Goal: Task Accomplishment & Management: Use online tool/utility

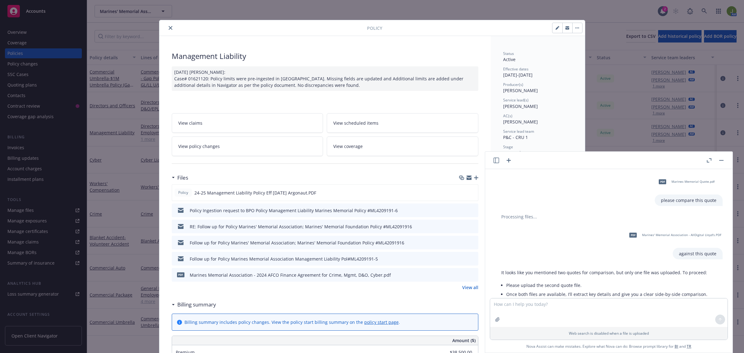
scroll to position [945, 0]
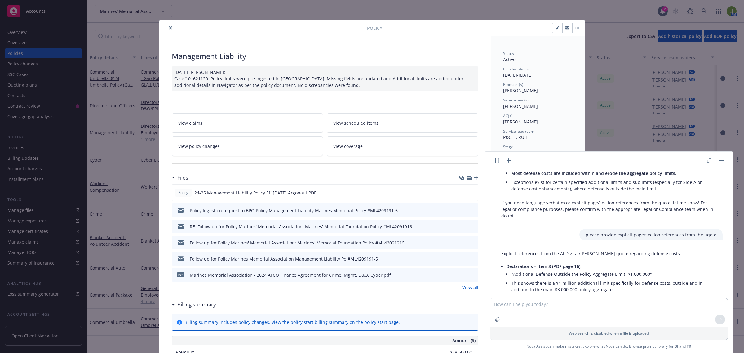
click at [169, 29] on icon "close" at bounding box center [171, 28] width 4 height 4
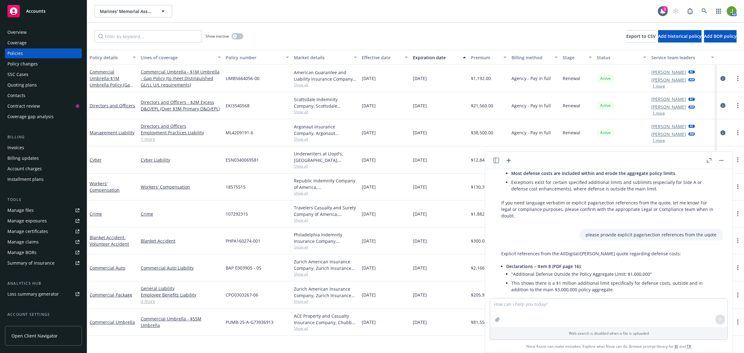
click at [25, 11] on div "Accounts" at bounding box center [43, 11] width 72 height 12
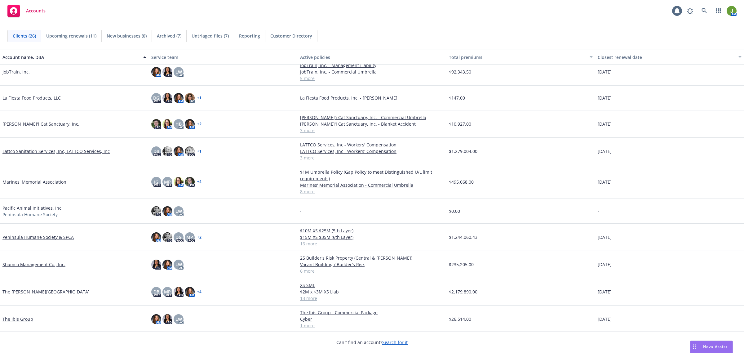
scroll to position [405, 0]
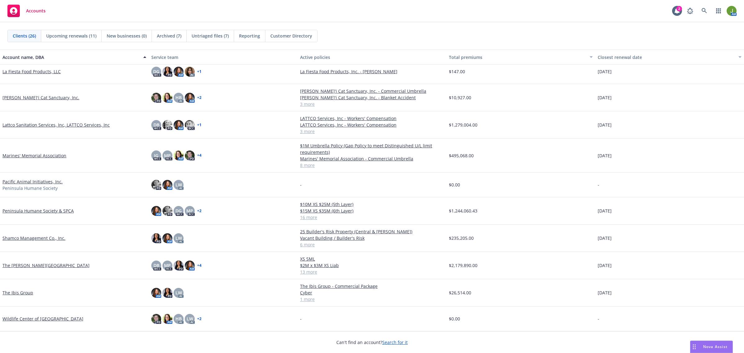
click at [50, 239] on link "Shamco Management Co., Inc." at bounding box center [33, 238] width 63 height 7
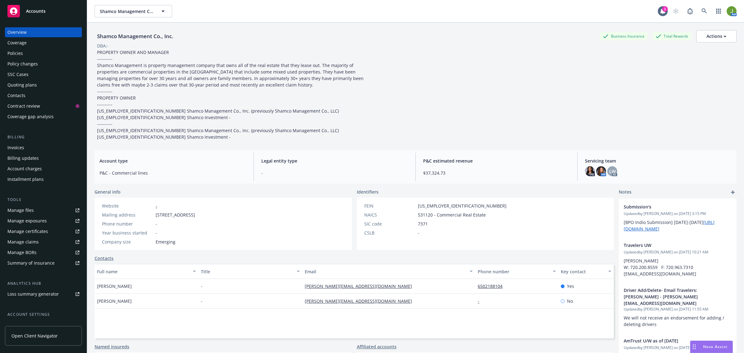
click at [33, 53] on div "Policies" at bounding box center [43, 53] width 72 height 10
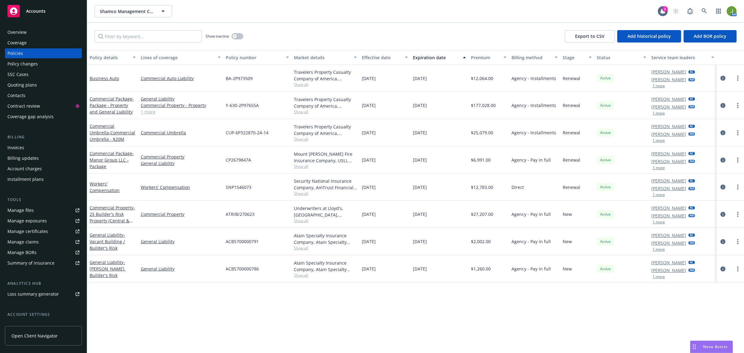
drag, startPoint x: 24, startPoint y: 205, endPoint x: 24, endPoint y: 208, distance: 3.4
click at [24, 207] on div "Tools Manage files Manage exposures Manage certificates Manage claims Manage BO…" at bounding box center [43, 232] width 77 height 71
click at [24, 208] on div "Manage files" at bounding box center [20, 210] width 26 height 10
click at [723, 104] on icon "circleInformation" at bounding box center [723, 105] width 5 height 5
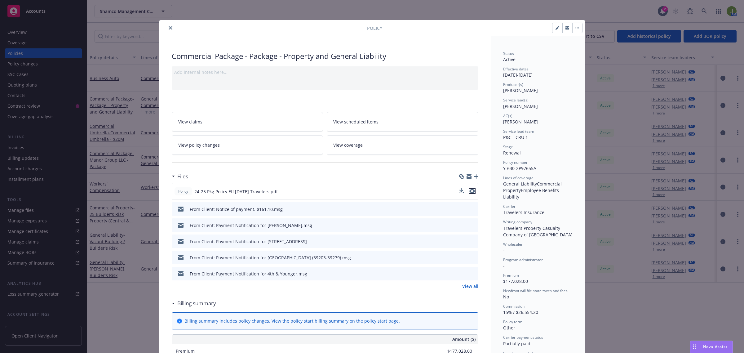
click at [470, 191] on icon "preview file" at bounding box center [473, 191] width 6 height 4
click at [169, 29] on icon "close" at bounding box center [171, 28] width 4 height 4
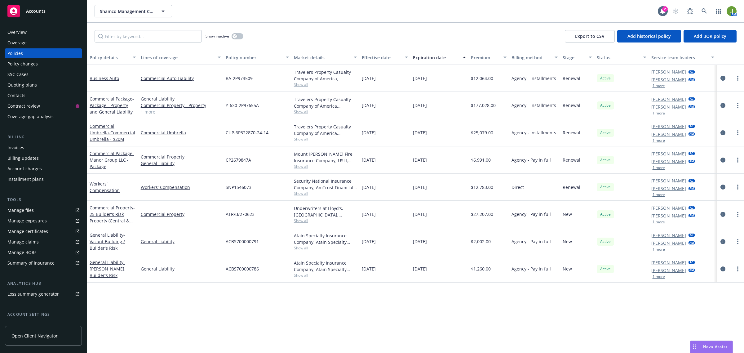
click at [29, 85] on div "Quoting plans" at bounding box center [21, 85] width 29 height 10
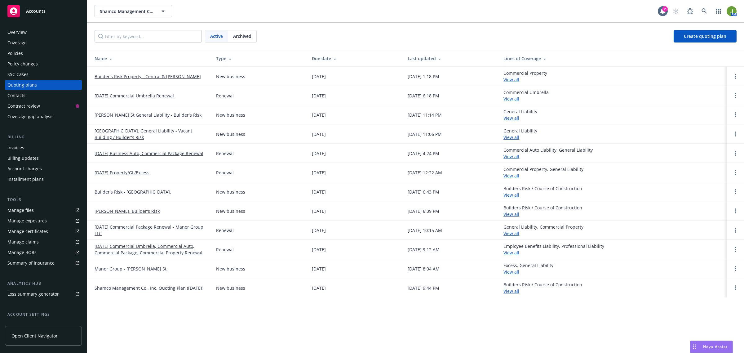
click at [131, 253] on link "12/31/24 Commercial Umbrella, Commercial Auto, Commercial Package, Commercial P…" at bounding box center [151, 249] width 112 height 13
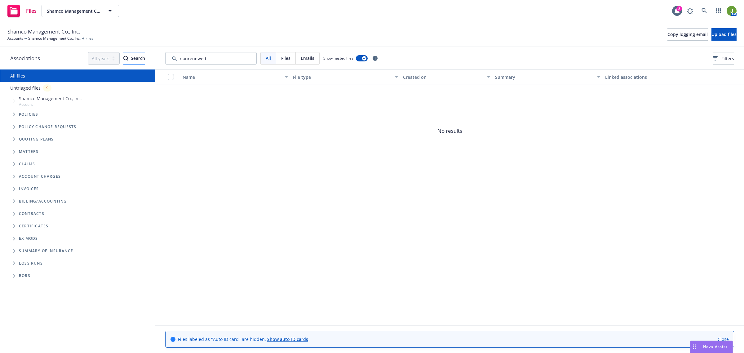
drag, startPoint x: 216, startPoint y: 59, endPoint x: 121, endPoint y: 60, distance: 95.5
click at [123, 58] on div "Associations All years 2027 2026 2025 2024 2023 2022 2021 2020 2019 2018 2017 2…" at bounding box center [372, 200] width 744 height 306
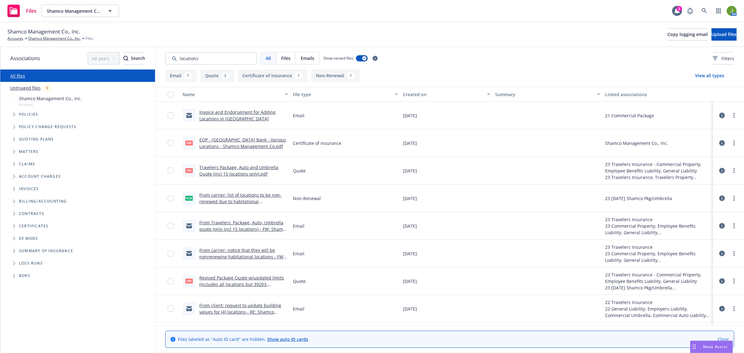
type input "locations"
click at [417, 92] on div "Created on" at bounding box center [443, 94] width 80 height 7
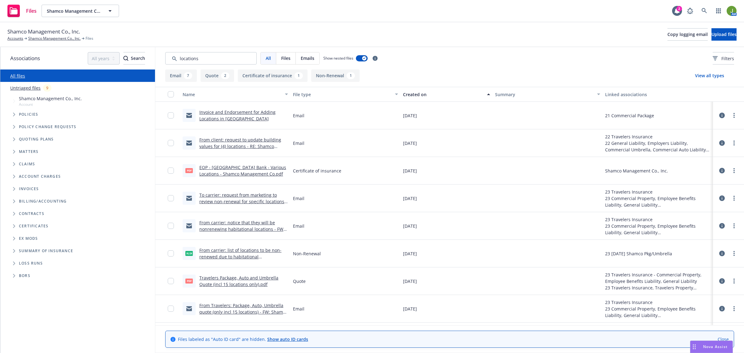
click at [417, 92] on div "Created on" at bounding box center [443, 94] width 80 height 7
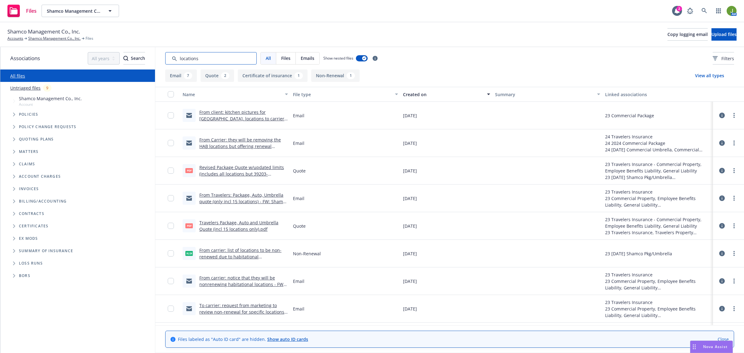
drag, startPoint x: 208, startPoint y: 61, endPoint x: 140, endPoint y: 60, distance: 67.6
click at [141, 60] on div "Associations All years 2027 2026 2025 2024 2023 2022 2021 2020 2019 2018 2017 2…" at bounding box center [372, 200] width 744 height 306
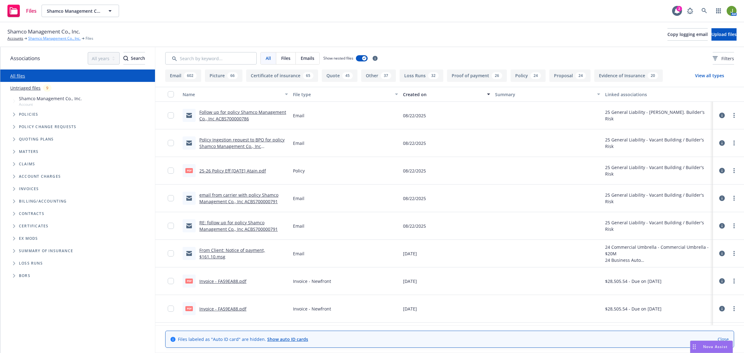
drag, startPoint x: 64, startPoint y: 37, endPoint x: 72, endPoint y: 36, distance: 8.2
click at [64, 37] on link "Shamco Management Co., Inc." at bounding box center [54, 39] width 52 height 6
click at [61, 37] on link "Shamco Management Co., Inc." at bounding box center [54, 39] width 52 height 6
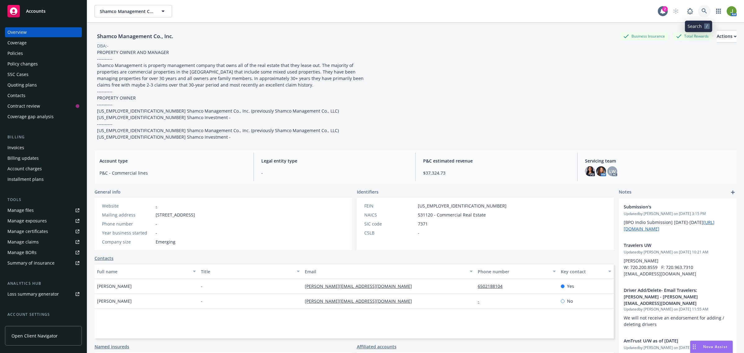
click at [698, 11] on link at bounding box center [704, 11] width 12 height 12
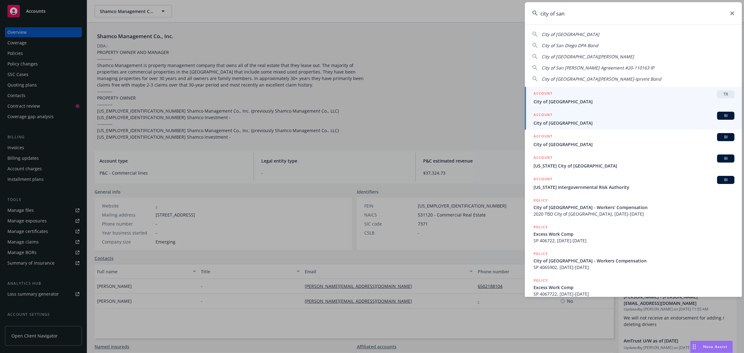
type input "city of san"
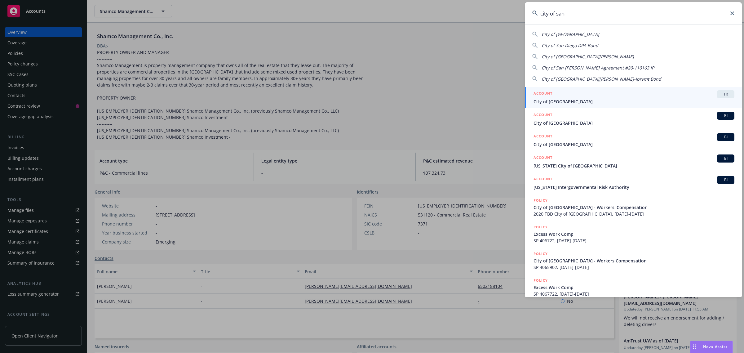
drag, startPoint x: 604, startPoint y: 122, endPoint x: 599, endPoint y: 127, distance: 7.9
click at [603, 123] on span "City of San Mateo" at bounding box center [634, 123] width 201 height 7
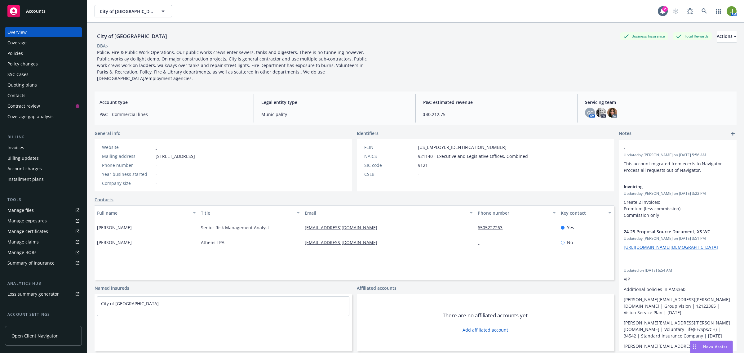
click at [38, 55] on div "Policies" at bounding box center [43, 53] width 72 height 10
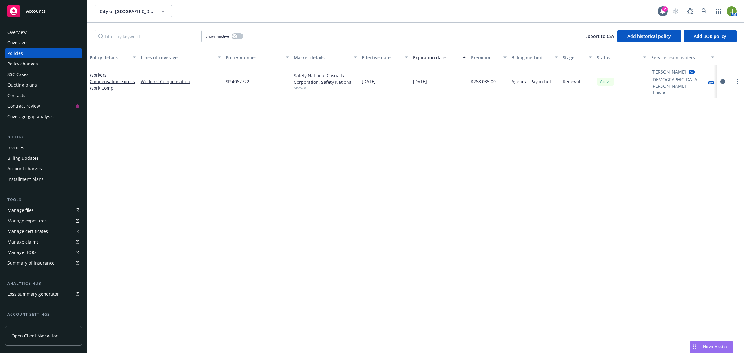
click at [42, 206] on link "Manage files" at bounding box center [43, 210] width 77 height 10
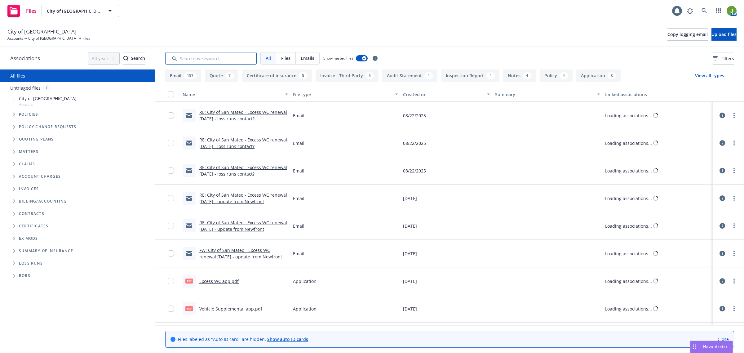
click at [202, 59] on input "Search by keyword..." at bounding box center [210, 58] width 91 height 12
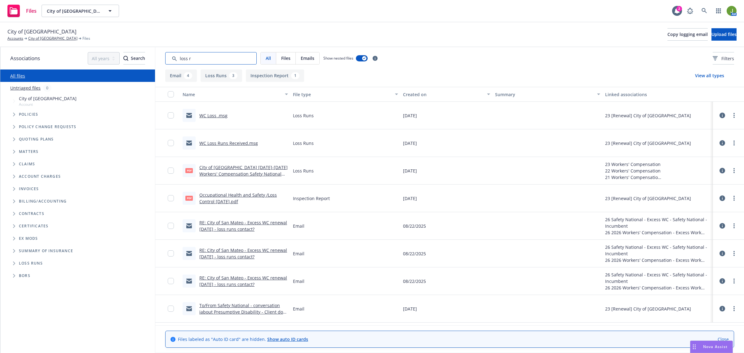
type input "loss r"
click at [239, 141] on link "WC Loss Runs Received.msg" at bounding box center [228, 143] width 59 height 6
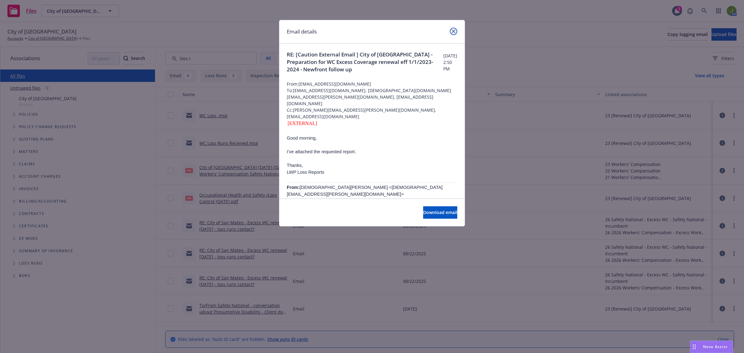
click at [455, 31] on icon "close" at bounding box center [454, 31] width 4 height 4
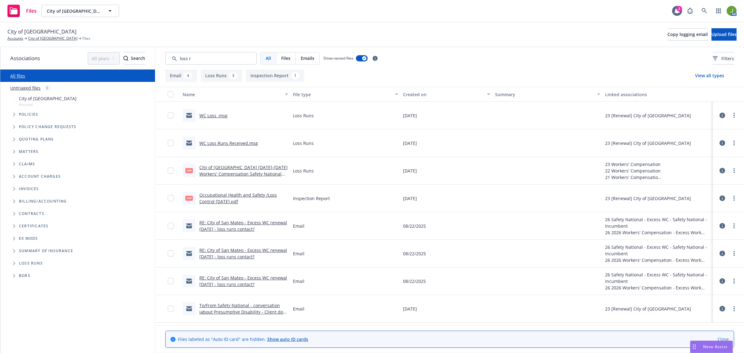
click at [220, 114] on link "WC Loss .msg" at bounding box center [213, 116] width 28 height 6
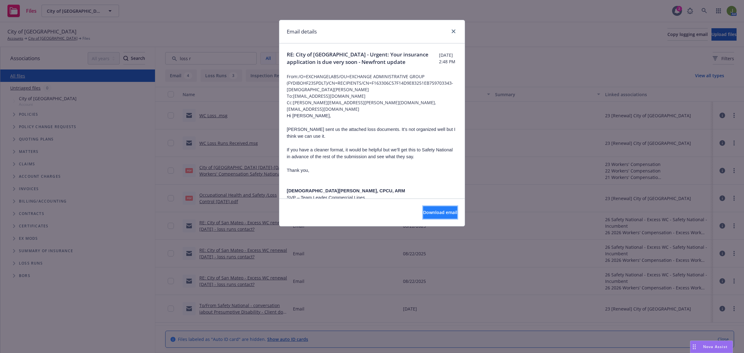
click at [423, 216] on button "Download email" at bounding box center [440, 212] width 34 height 12
click at [453, 30] on icon "close" at bounding box center [454, 31] width 4 height 4
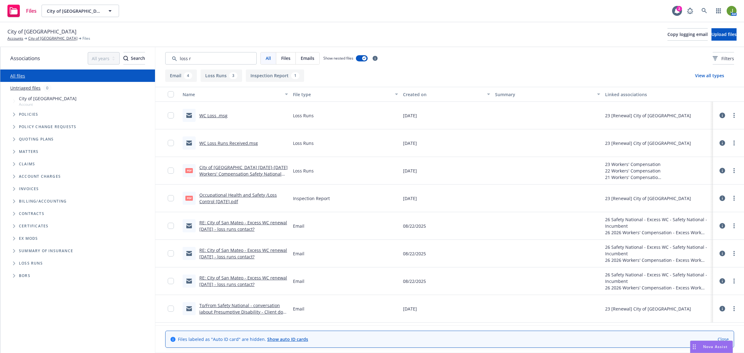
click at [216, 142] on link "WC Loss Runs Received.msg" at bounding box center [228, 143] width 59 height 6
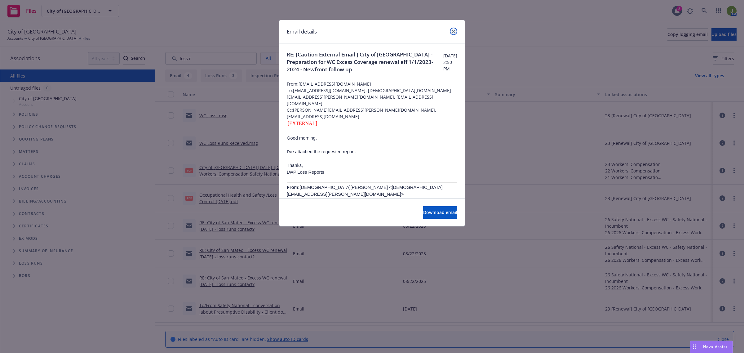
click at [453, 30] on icon "close" at bounding box center [454, 31] width 4 height 4
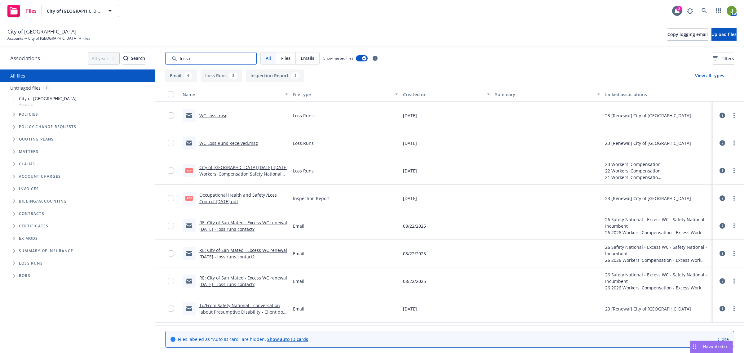
drag, startPoint x: 225, startPoint y: 59, endPoint x: 176, endPoint y: 58, distance: 49.3
click at [176, 58] on input "Search by keyword..." at bounding box center [210, 58] width 91 height 12
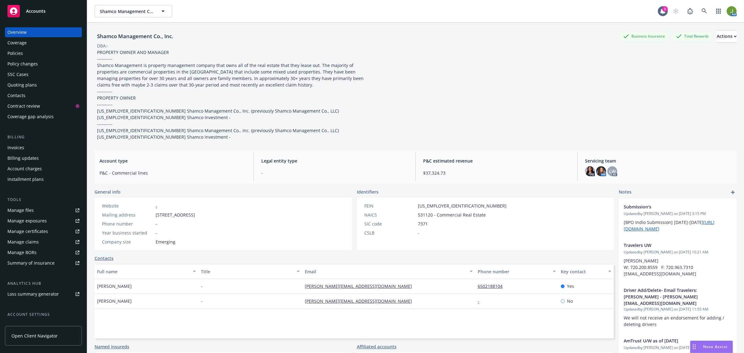
click at [32, 53] on div "Policies" at bounding box center [43, 53] width 72 height 10
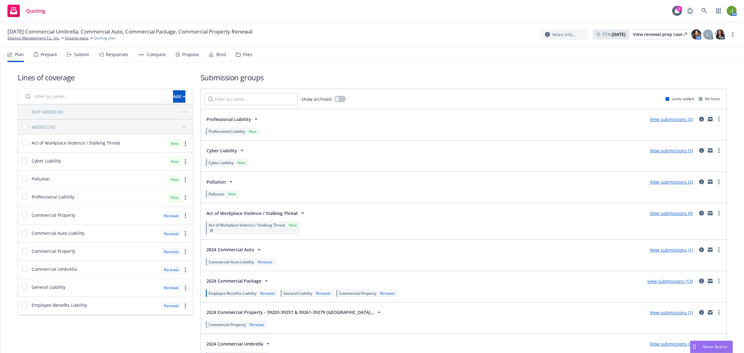
click at [699, 282] on icon "circleInformation" at bounding box center [701, 280] width 5 height 5
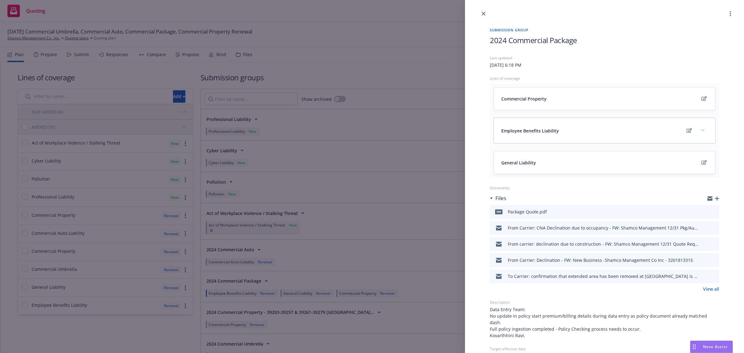
click at [709, 290] on link "View all" at bounding box center [711, 289] width 16 height 7
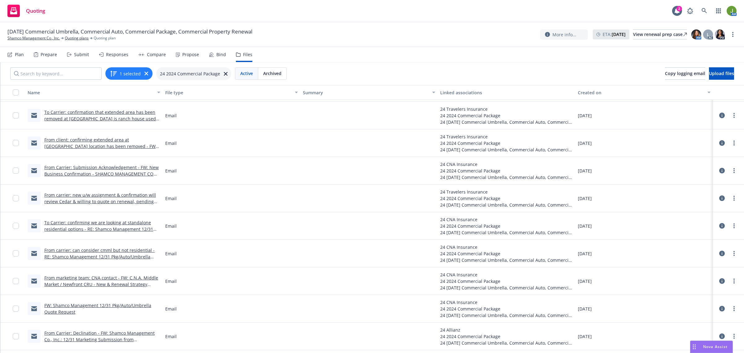
scroll to position [116, 0]
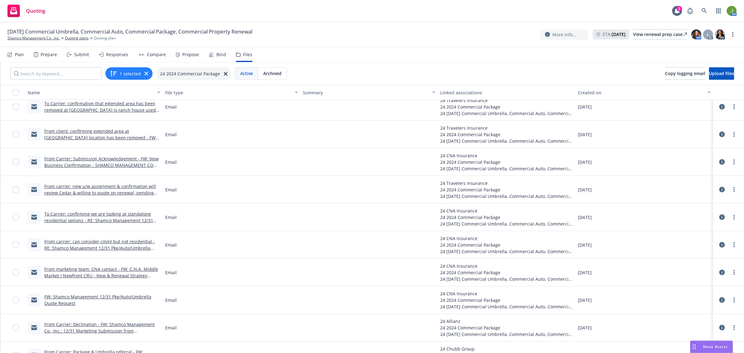
click at [95, 190] on link "From carrier: new u/w assignment & confirmation will review Cedar & willing to …" at bounding box center [101, 195] width 115 height 25
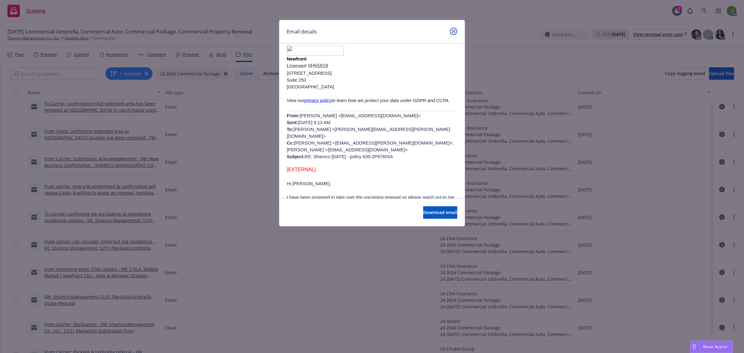
click at [451, 31] on link "close" at bounding box center [453, 31] width 7 height 7
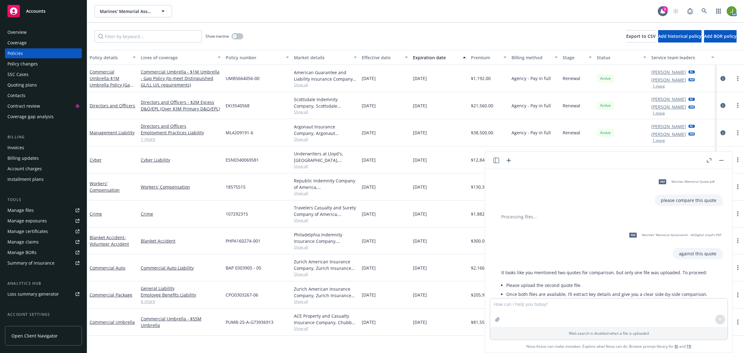
scroll to position [945, 0]
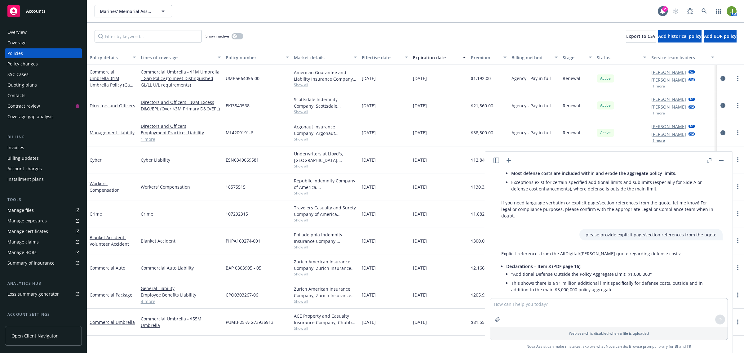
click at [16, 142] on div "Billing Invoices Billing updates Account charges Installment plans" at bounding box center [43, 159] width 77 height 50
click at [15, 147] on div "Invoices" at bounding box center [15, 148] width 17 height 10
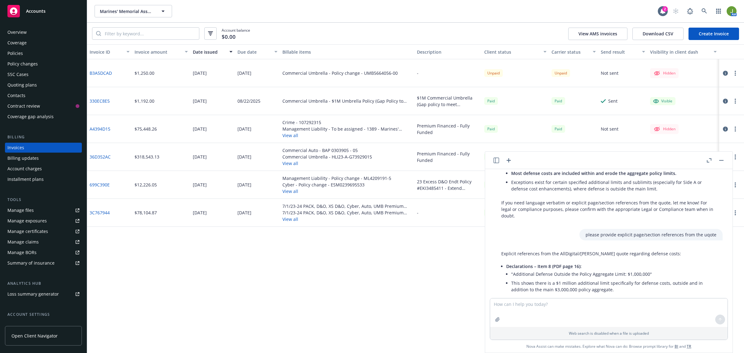
click at [723, 161] on button "button" at bounding box center [721, 160] width 7 height 7
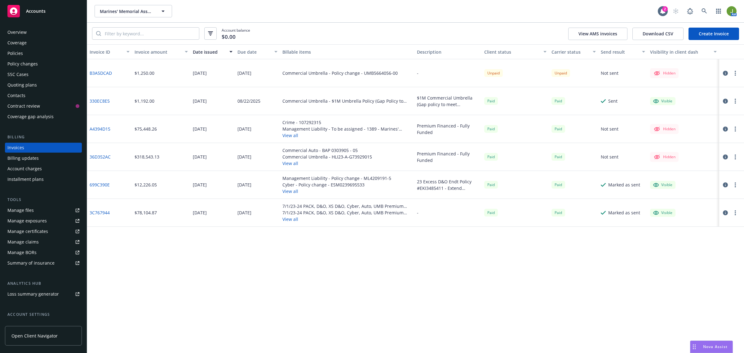
click at [726, 129] on icon "button" at bounding box center [725, 129] width 5 height 5
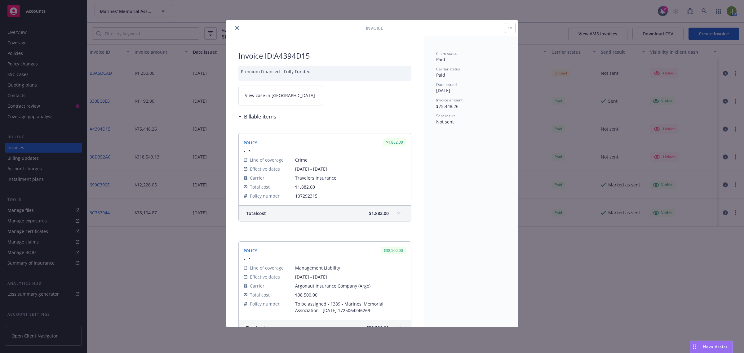
click at [235, 30] on icon "close" at bounding box center [237, 28] width 4 height 4
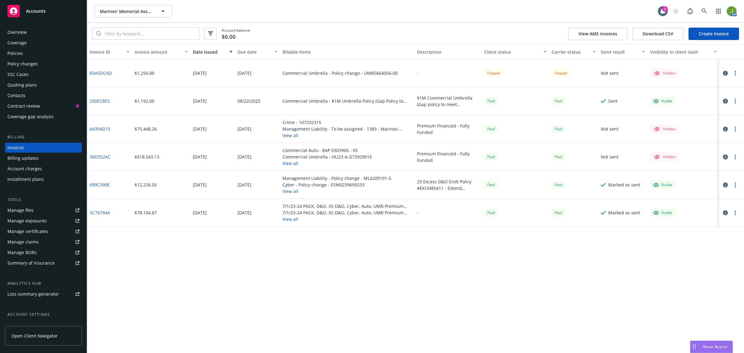
drag, startPoint x: 28, startPoint y: 83, endPoint x: 33, endPoint y: 83, distance: 4.3
click at [28, 83] on div "Quoting plans" at bounding box center [21, 85] width 29 height 10
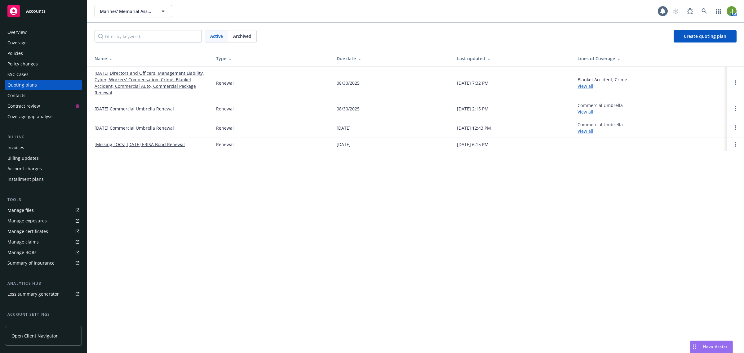
click at [140, 76] on link "08/31/25 Directors and Officers, Management Liability, Cyber, Workers' Compensa…" at bounding box center [151, 83] width 112 height 26
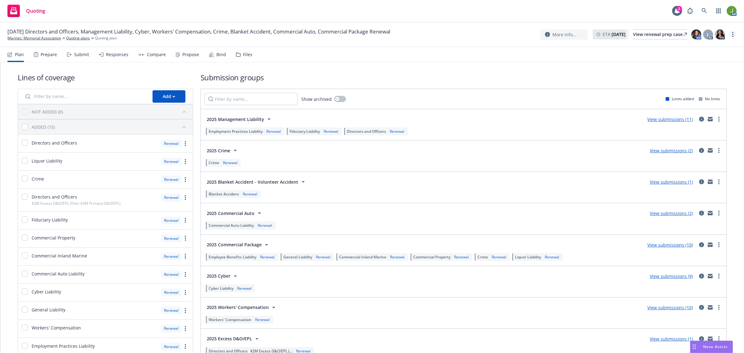
click at [733, 33] on icon "more" at bounding box center [733, 34] width 1 height 5
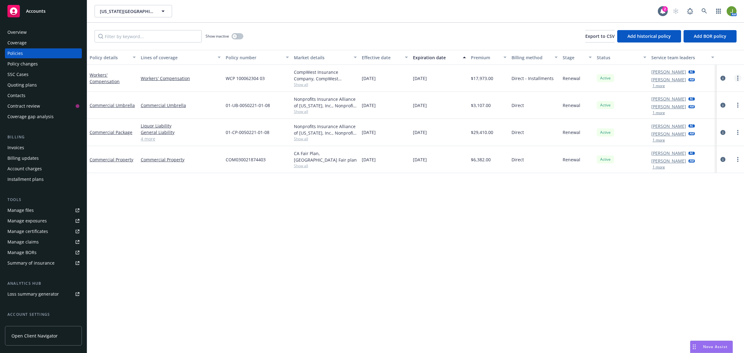
click at [736, 78] on link "more" at bounding box center [737, 77] width 7 height 7
click at [715, 164] on link "Copy logging email" at bounding box center [705, 165] width 73 height 12
click at [37, 84] on div "Quoting plans" at bounding box center [43, 85] width 72 height 10
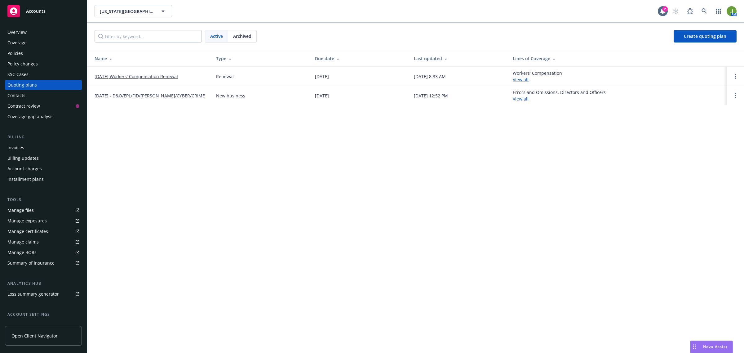
click at [170, 78] on link "[DATE] Workers' Compensation Renewal" at bounding box center [136, 76] width 83 height 7
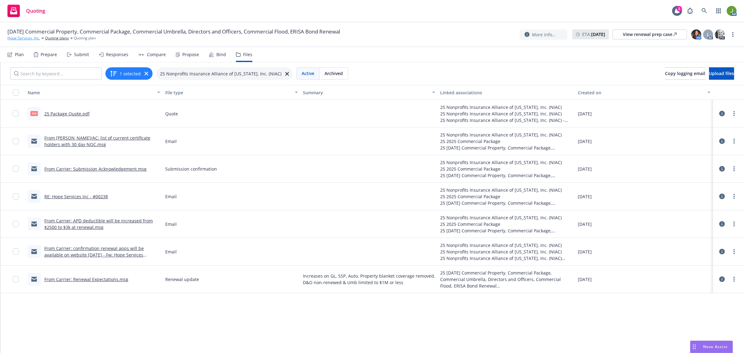
click at [29, 38] on link "Hope Services, Inc." at bounding box center [23, 38] width 33 height 6
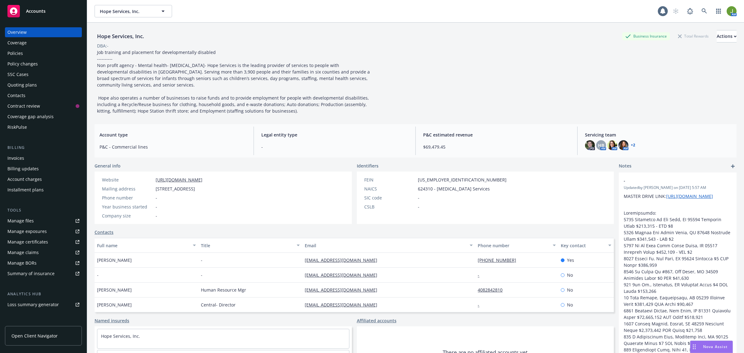
click at [20, 52] on div "Policies" at bounding box center [15, 53] width 16 height 10
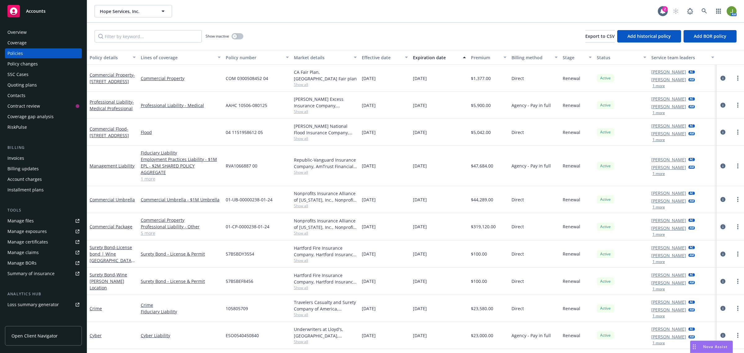
click at [721, 224] on icon "circleInformation" at bounding box center [723, 226] width 5 height 5
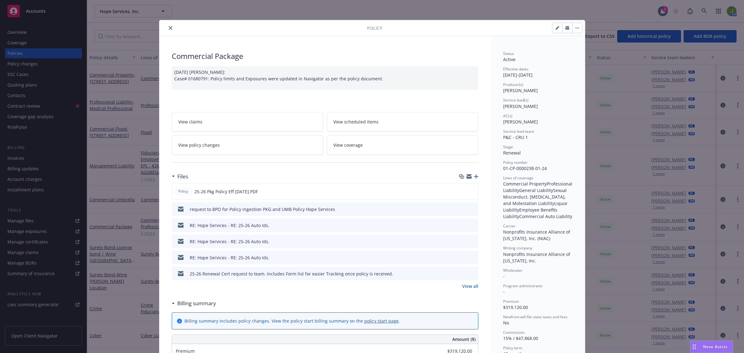
click at [469, 284] on link "View all" at bounding box center [470, 286] width 16 height 7
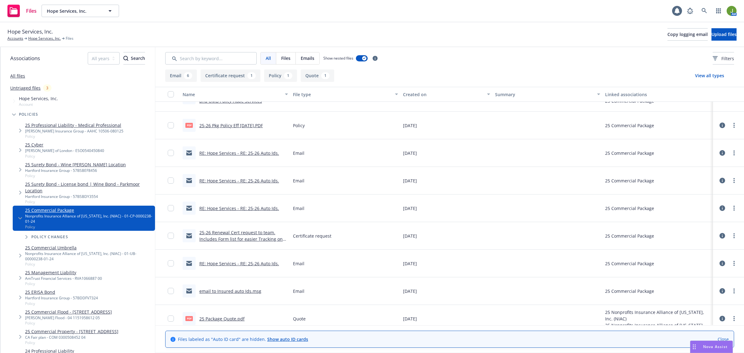
scroll to position [25, 0]
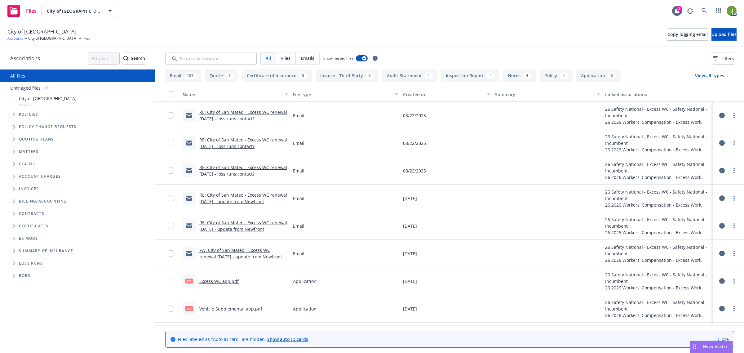
click at [13, 39] on link "Accounts" at bounding box center [15, 39] width 16 height 6
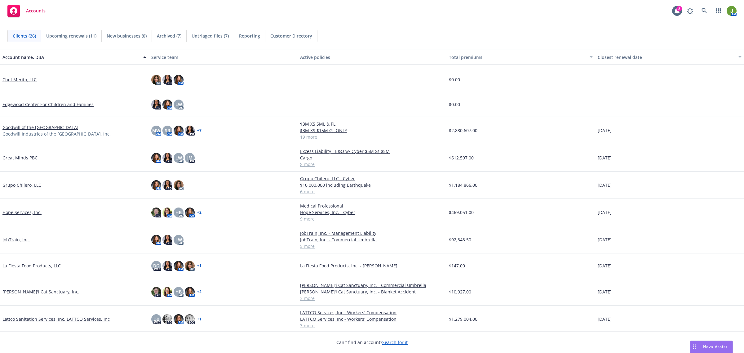
scroll to position [271, 0]
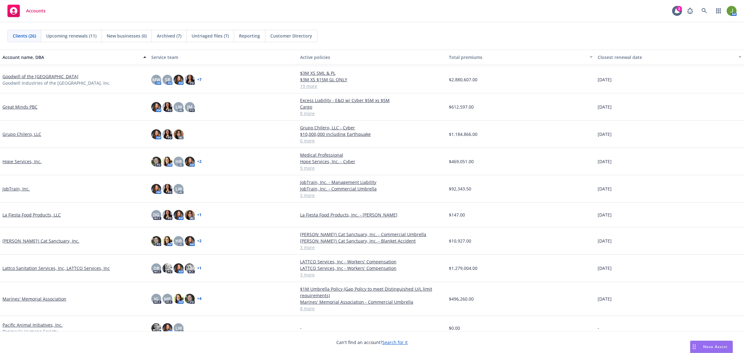
click at [39, 75] on link "Goodwill of the San Francisco Bay" at bounding box center [40, 76] width 76 height 7
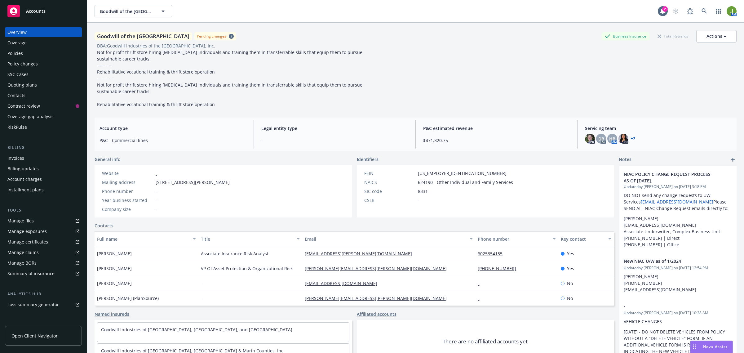
click at [17, 158] on div "Invoices" at bounding box center [15, 158] width 17 height 10
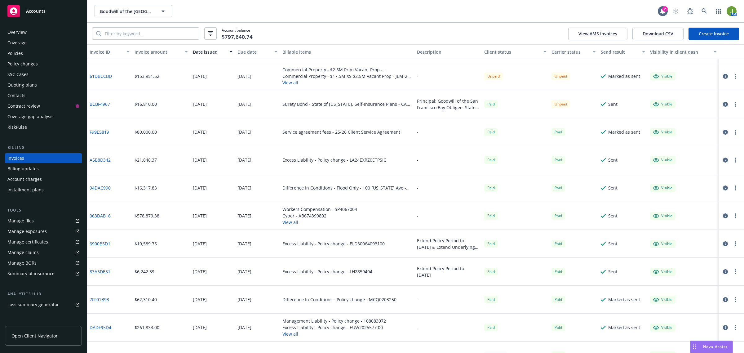
scroll to position [39, 0]
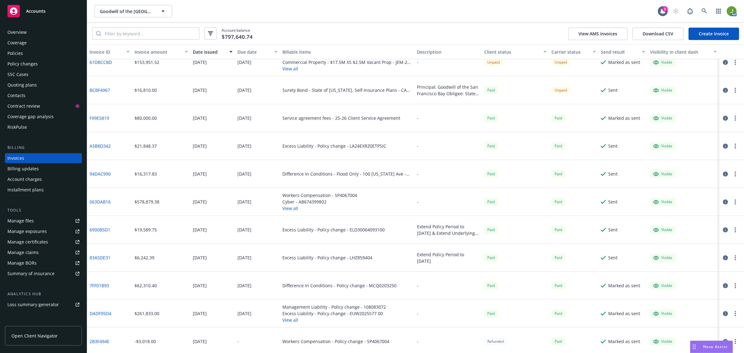
click at [735, 117] on icon "button" at bounding box center [735, 118] width 1 height 5
click at [682, 143] on link "View invoice" at bounding box center [693, 143] width 79 height 12
click at [98, 116] on link "F99E5819" at bounding box center [100, 118] width 20 height 7
click at [723, 118] on icon "button" at bounding box center [725, 118] width 5 height 5
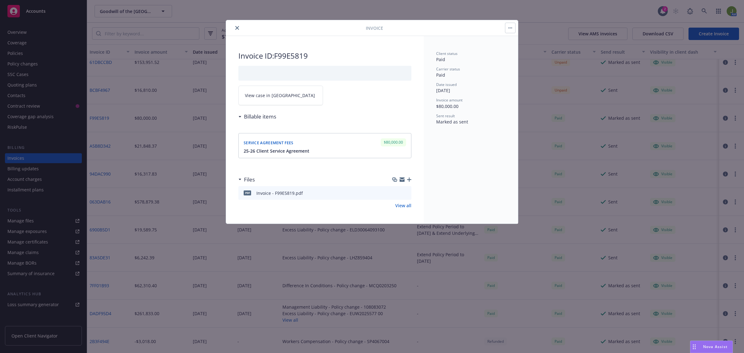
click at [509, 27] on button "button" at bounding box center [511, 28] width 10 height 10
click at [431, 37] on div "Client status Paid Carrier status Paid Date issued 07/25/2025 Invoice amount $8…" at bounding box center [471, 130] width 94 height 188
click at [240, 29] on button "close" at bounding box center [237, 27] width 7 height 7
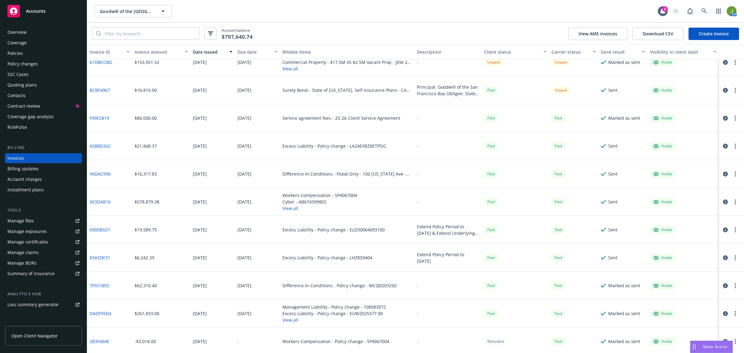
click at [20, 51] on div "Policies" at bounding box center [15, 53] width 16 height 10
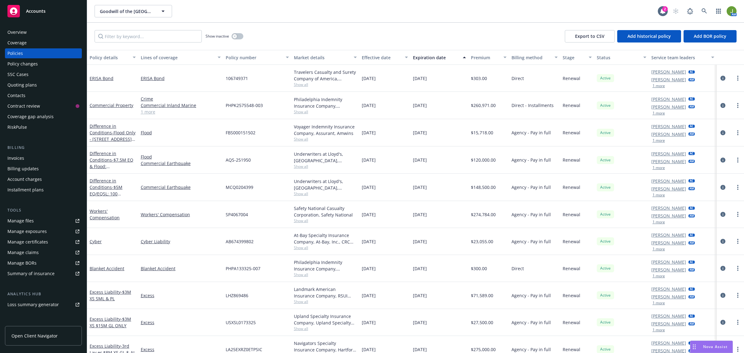
click at [39, 155] on div "Invoices" at bounding box center [43, 158] width 72 height 10
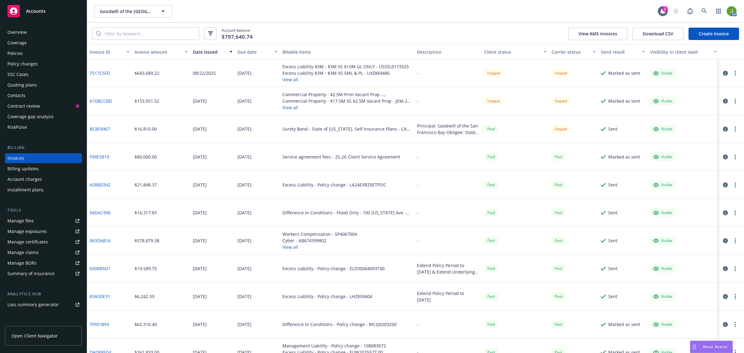
click at [735, 156] on icon "button" at bounding box center [735, 156] width 1 height 5
click at [103, 155] on link "F99E5819" at bounding box center [100, 157] width 20 height 7
click at [34, 64] on div "Policy changes" at bounding box center [22, 64] width 30 height 10
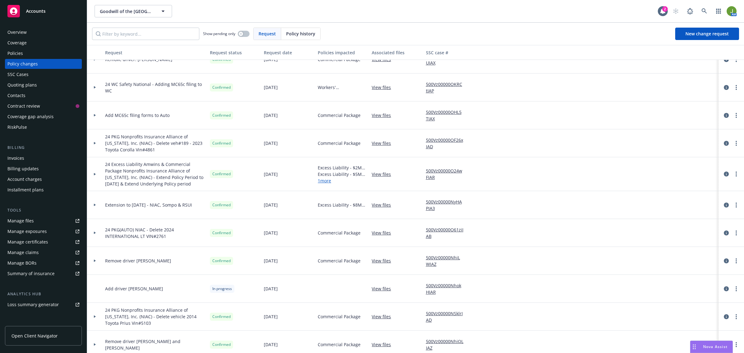
scroll to position [698, 0]
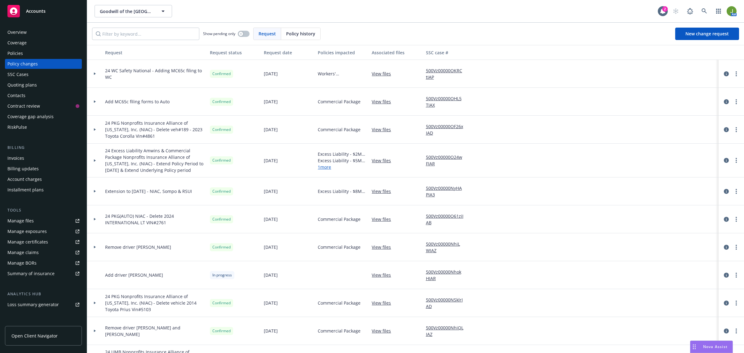
click at [93, 192] on div at bounding box center [95, 191] width 11 height 2
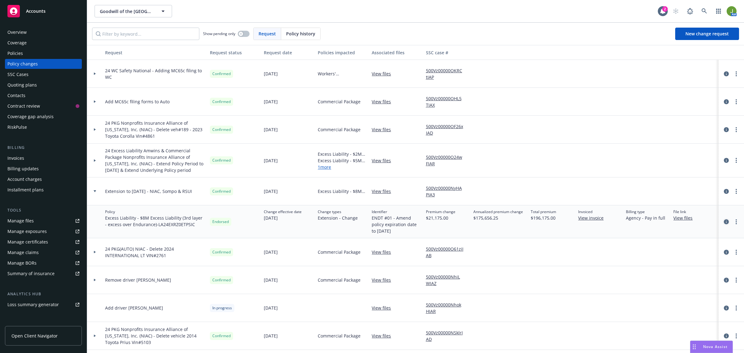
click at [724, 222] on icon "circleInformation" at bounding box center [726, 221] width 5 height 5
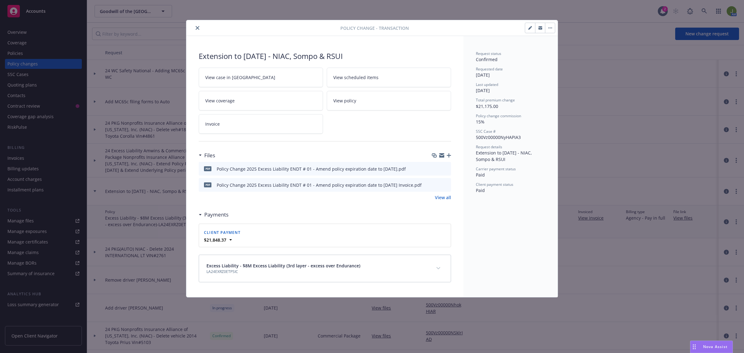
click at [198, 28] on icon "close" at bounding box center [198, 28] width 4 height 4
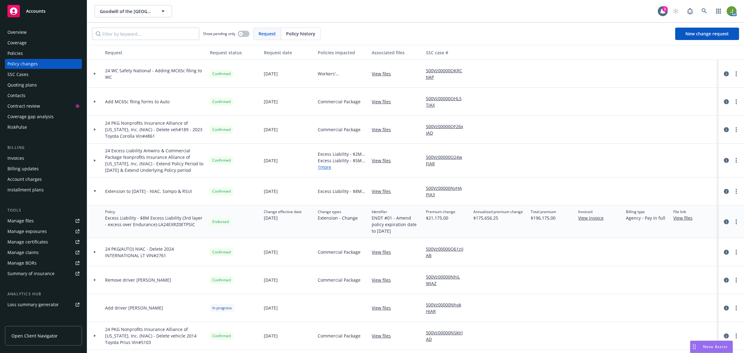
click at [26, 53] on div "Policies" at bounding box center [43, 53] width 72 height 10
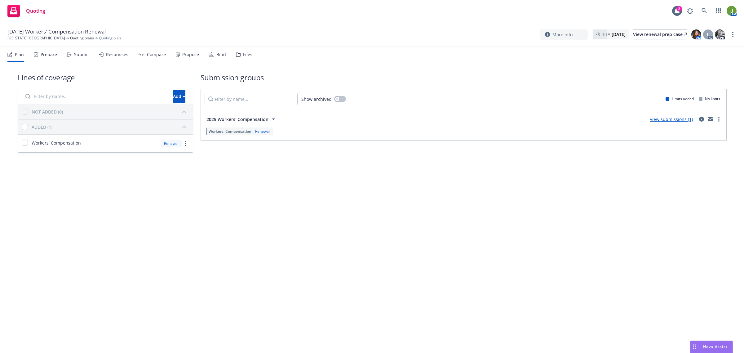
click at [668, 117] on link "View submissions (1)" at bounding box center [671, 119] width 43 height 6
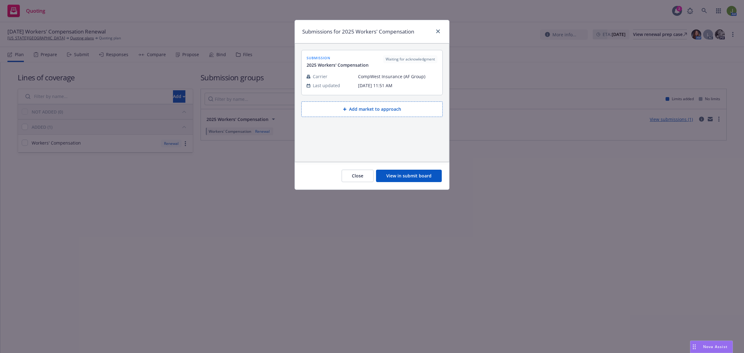
click at [412, 176] on button "View in submit board" at bounding box center [409, 176] width 66 height 12
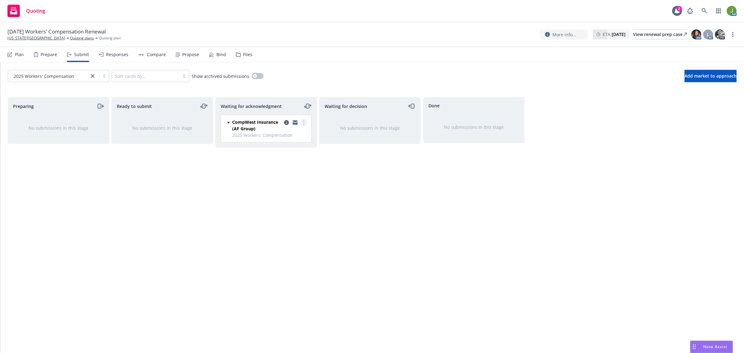
click at [306, 122] on link "more" at bounding box center [303, 122] width 7 height 7
click at [296, 172] on span "Add accepted decision" at bounding box center [276, 173] width 62 height 6
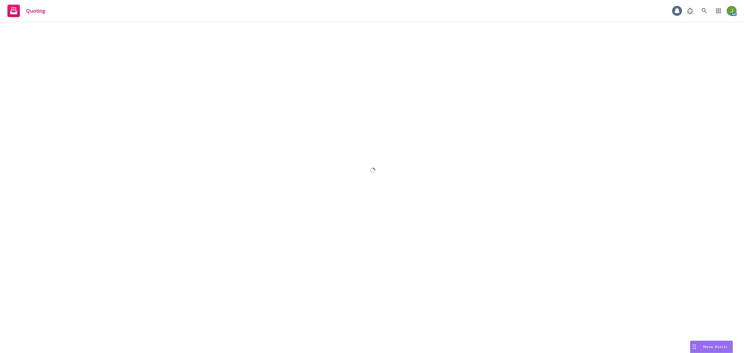
select select "12"
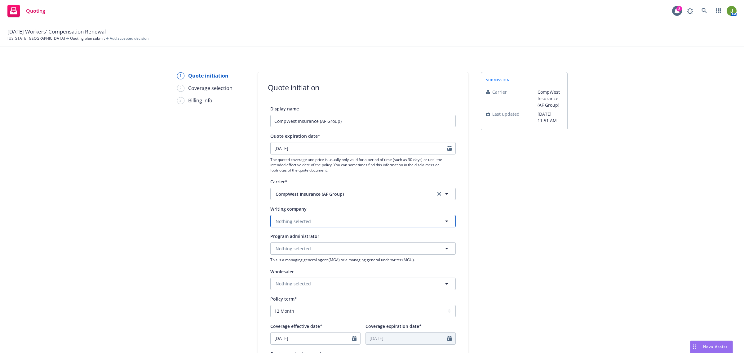
click at [302, 226] on button "Nothing selected" at bounding box center [362, 221] width 185 height 12
type input "comp"
click at [312, 244] on span "Domestic - 12177" at bounding box center [310, 245] width 66 height 7
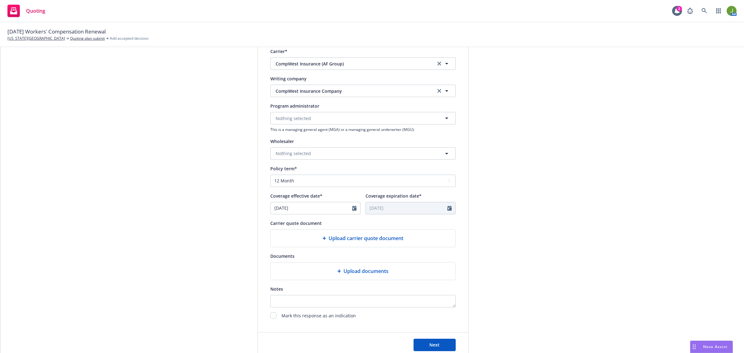
scroll to position [155, 0]
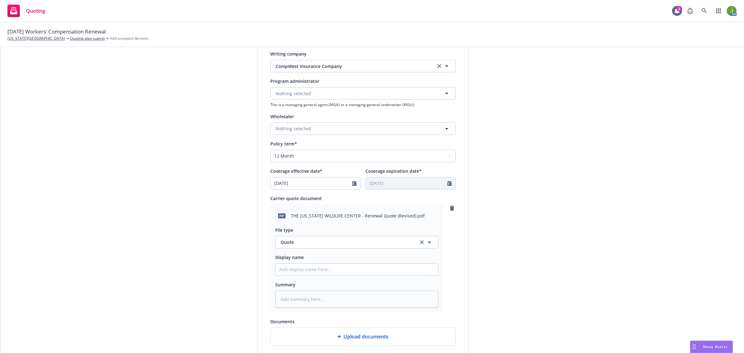
type textarea "x"
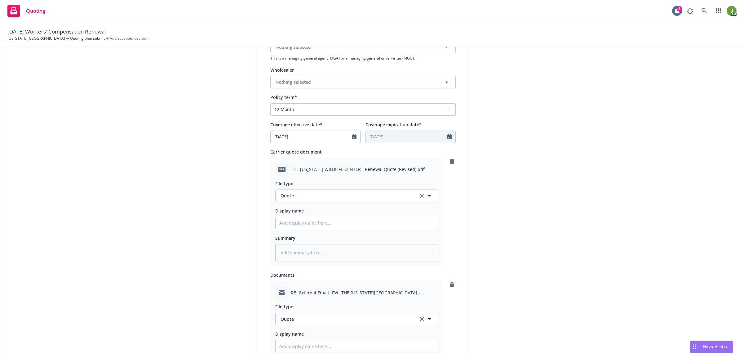
scroll to position [233, 0]
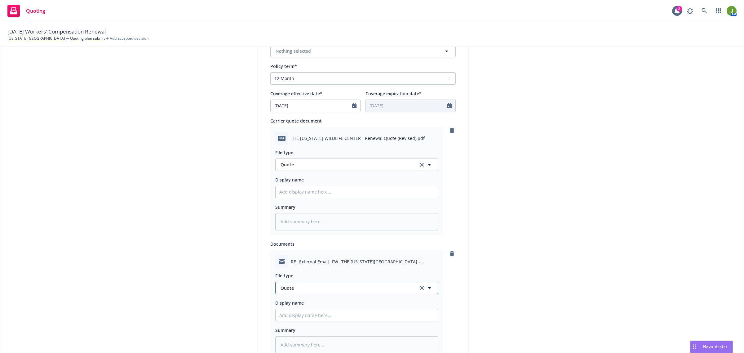
click at [316, 286] on span "Quote" at bounding box center [346, 288] width 131 height 7
type input "email"
type textarea "x"
type input "F"
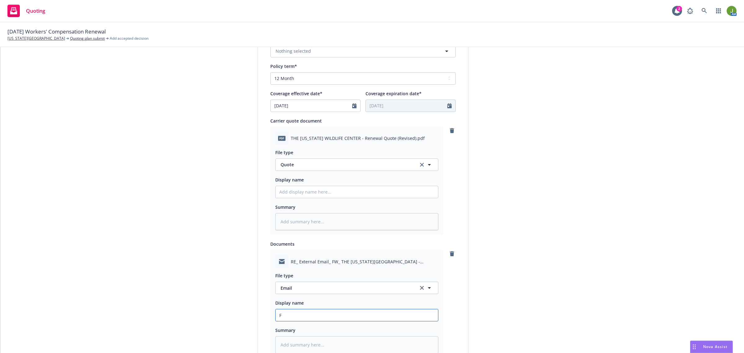
type textarea "x"
type input "Fr"
type textarea "x"
type input "Fro"
type textarea "x"
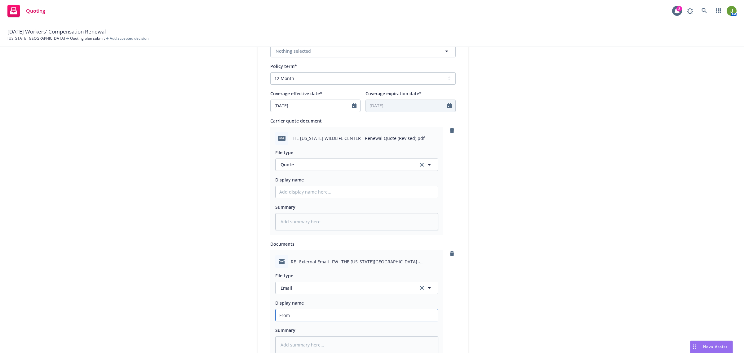
type input "From"
type textarea "x"
type input "From C"
type textarea "x"
type input "From Ca"
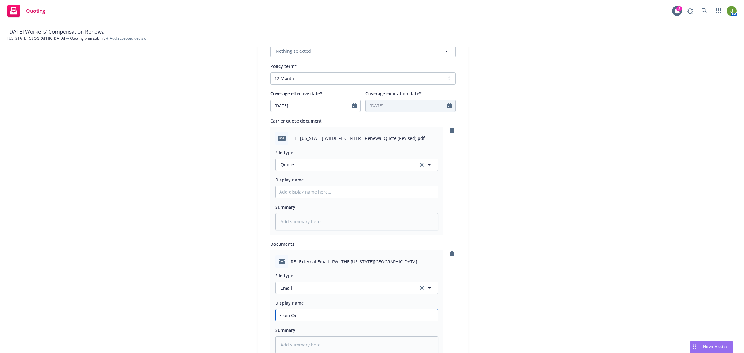
type textarea "x"
type input "From Car"
type textarea "x"
type input "From [PERSON_NAME]"
type textarea "x"
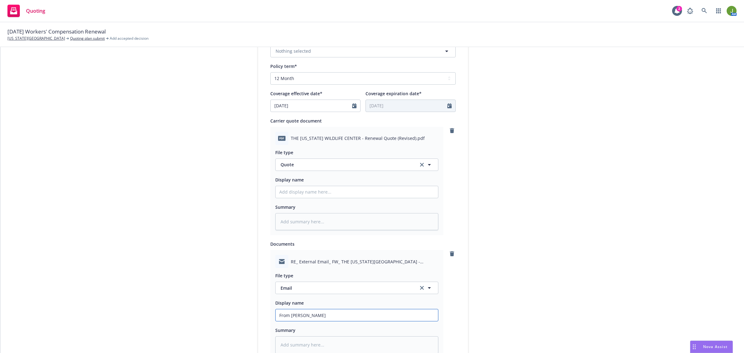
type input "From [PERSON_NAME]"
type textarea "x"
type input "From Carrier"
type textarea "x"
type input "From Carrier:"
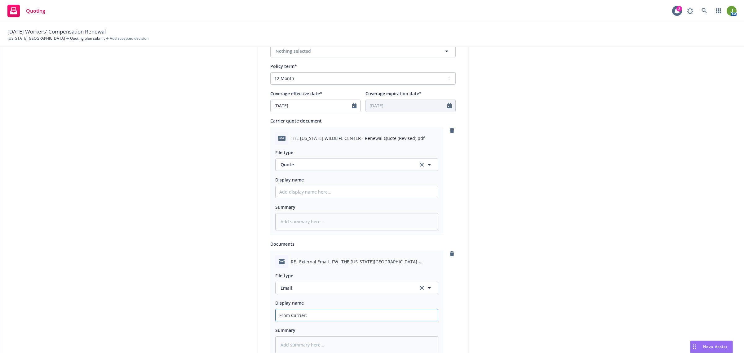
type textarea "x"
type input "From Carrier:"
type textarea "x"
type input "From Carrier: W"
type textarea "x"
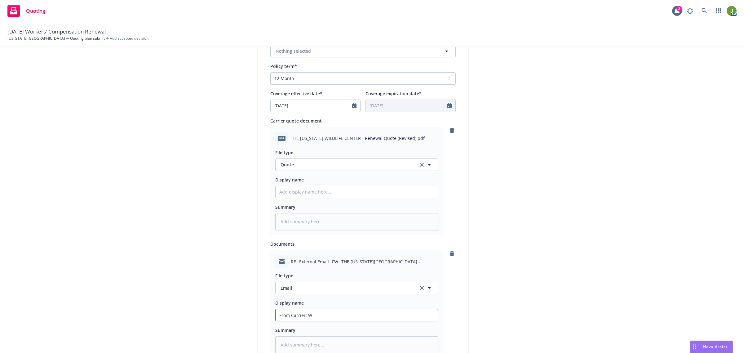
type input "From Carrier:"
type textarea "x"
type input "From Carrier: 2"
type textarea "x"
type input "From Carrier: 25"
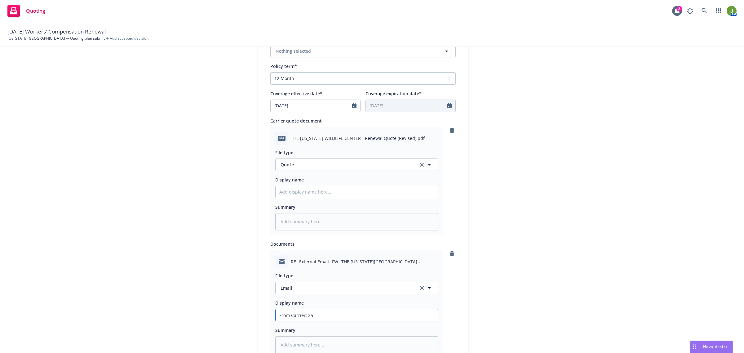
type textarea "x"
type input "From Carrier: 25"
type textarea "x"
type input "From Carrier: 25 W"
type textarea "x"
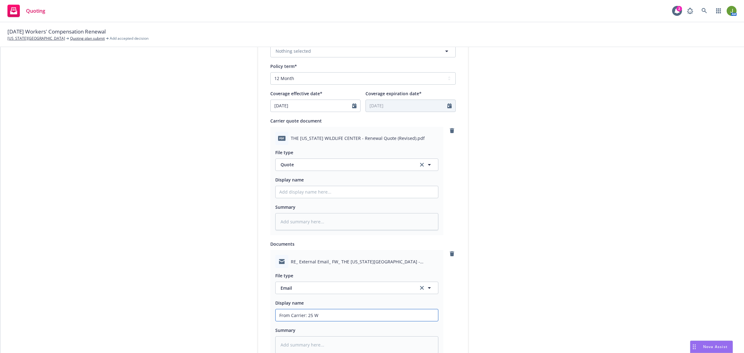
type input "From Carrier: 25 WC"
type textarea "x"
type input "From Carrier: 25 WC"
type textarea "x"
type input "From Carrier: 25 WC Q"
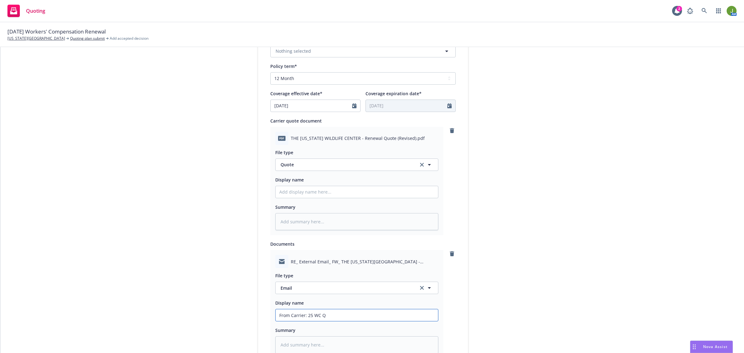
type textarea "x"
type input "From Carrier: 25 [PERSON_NAME]"
type textarea "x"
type input "From Carrier: 25 WC Quo"
type textarea "x"
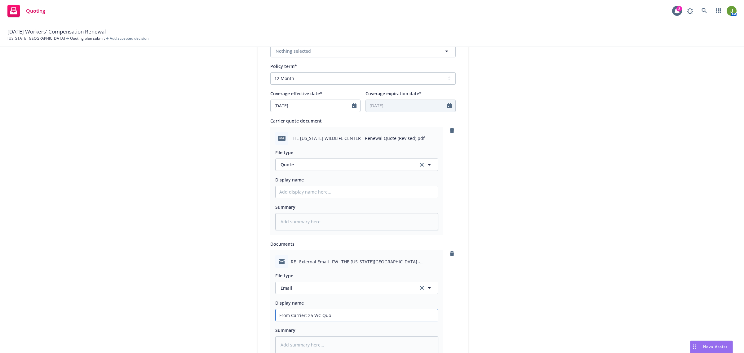
type input "From Carrier: 25 WC Quot"
type textarea "x"
type input "From Carrier: 25 WC Quote"
type textarea "x"
type input "From Carrier: 25 WC Quote b"
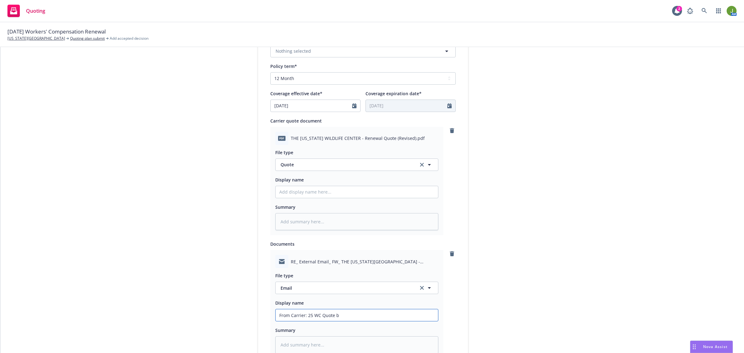
type textarea "x"
type input "From Carrier: 25 WC Quote ba"
type textarea "x"
type input "From Carrier: 25 WC Quote bas"
type textarea "x"
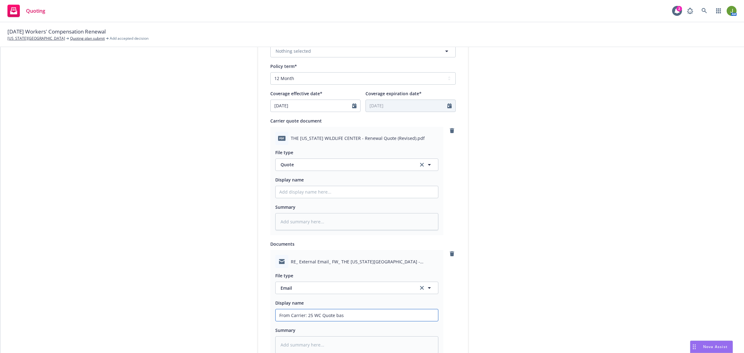
type input "From Carrier: 25 WC Quote base"
type textarea "x"
type input "From Carrier: 25 WC Quote based"
type textarea "x"
type input "From Carrier: 25 WC Quote based"
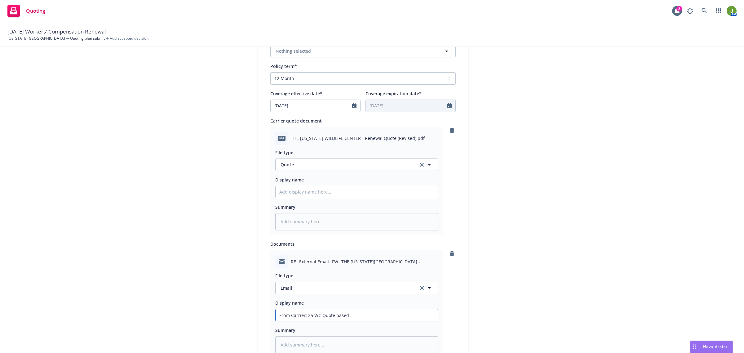
type textarea "x"
type input "From Carrier: 25 WC Quote based o"
type textarea "x"
type input "From Carrier: 25 WC Quote based on"
type textarea "x"
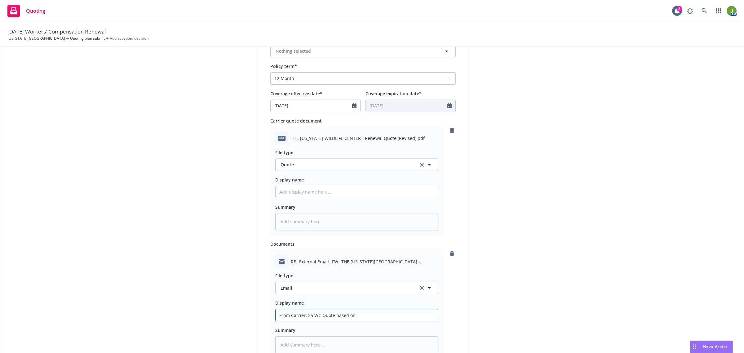
type input "From Carrier: 25 WC Quote based on e"
type textarea "x"
type input "From Carrier: 25 WC Quote based on es"
type textarea "x"
type input "From Carrier: 25 WC Quote based on est"
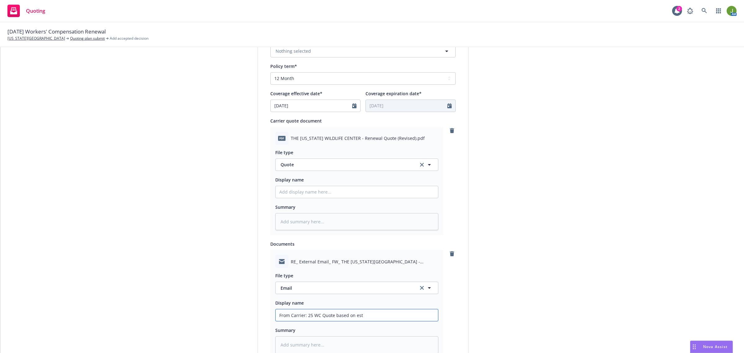
type textarea "x"
type input "From Carrier: 25 WC Quote based on esti"
type textarea "x"
type input "From Carrier: 25 WC Quote based on estim"
type textarea "x"
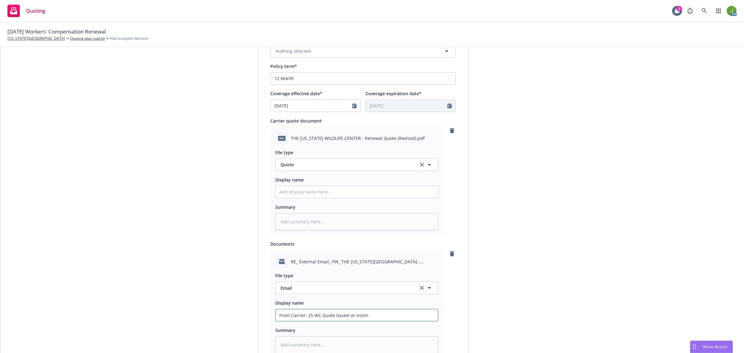
type input "From Carrier: 25 WC Quote based on estima"
type textarea "x"
type input "From Carrier: 25 WC Quote based on estimat"
type textarea "x"
type input "From Carrier: 25 WC Quote based on estimate"
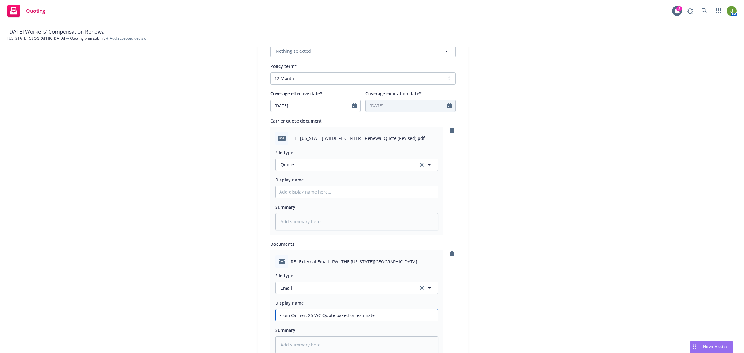
type textarea "x"
type input "From Carrier: 25 WC Quote based on estimated"
type textarea "x"
type input "From Carrier: 25 WC Quote based on estimated"
type textarea "x"
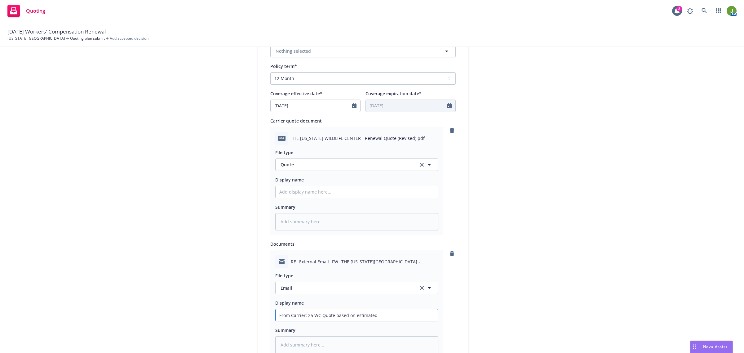
type input "From Carrier: 25 WC Quote based on estimated p"
type textarea "x"
type input "From Carrier: 25 WC Quote based on estimated pa"
type textarea "x"
type input "From Carrier: 25 WC Quote based on estimated payr"
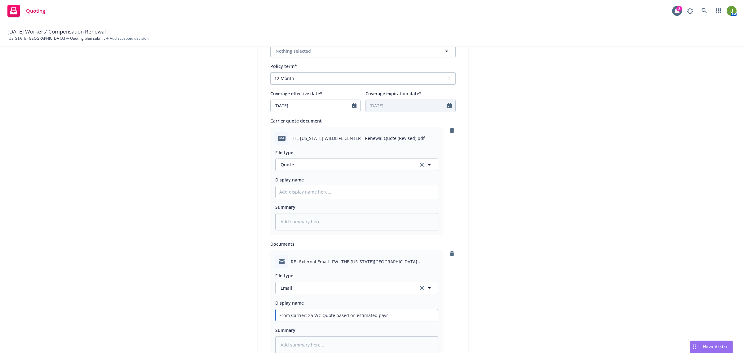
type textarea "x"
type input "From Carrier: 25 WC Quote based on estimated payro"
type textarea "x"
type input "From Carrier: 25 WC Quote based on estimated payrol"
type textarea "x"
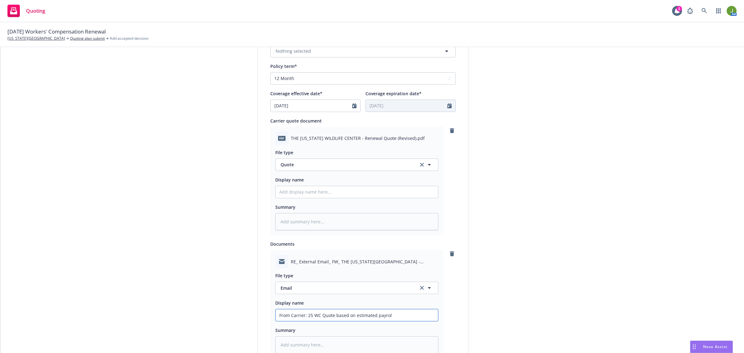
type input "From Carrier: 25 WC Quote based on estimated payroll"
type textarea "x"
type input "From Carrier: 25 WC Quote based on estimated payrolls"
type textarea "x"
type input "From Carrier: 25 WC Quote based on estimated payrolls"
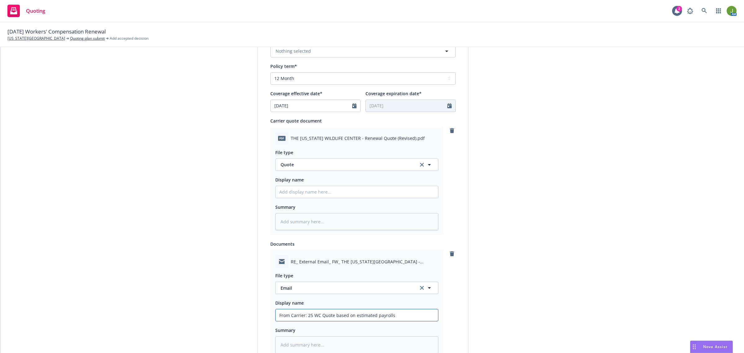
type textarea "x"
type input "From Carrier: 25 WC Quote based on estimated payrolls f"
type textarea "x"
type input "From Carrier: 25 WC Quote based on estimated payrolls fr"
type textarea "x"
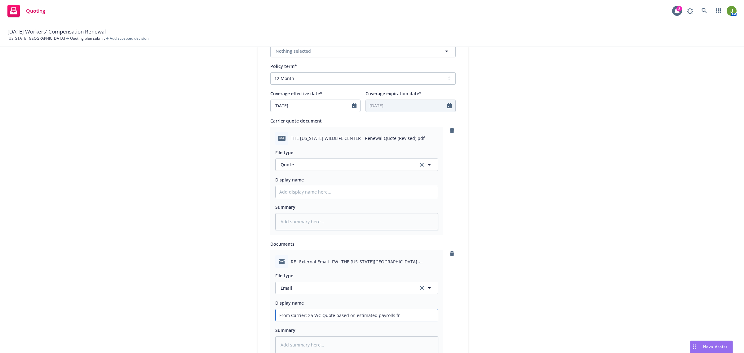
type input "From Carrier: 25 WC Quote based on estimated payrolls fro"
type textarea "x"
type input "From Carrier: 25 WC Quote based on estimated payrolls from"
type textarea "x"
type input "From Carrier: 25 WC Quote based on estimated payrolls from"
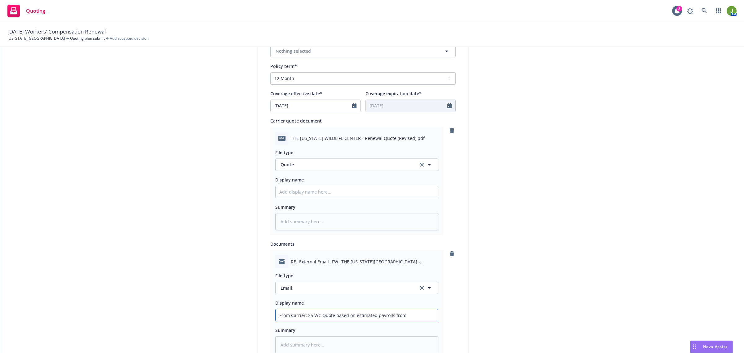
type textarea "x"
type input "From Carrier: 25 WC Quote based on estimated payrolls from c"
type textarea "x"
type input "From Carrier: 25 WC Quote based on estimated payrolls from cl"
type textarea "x"
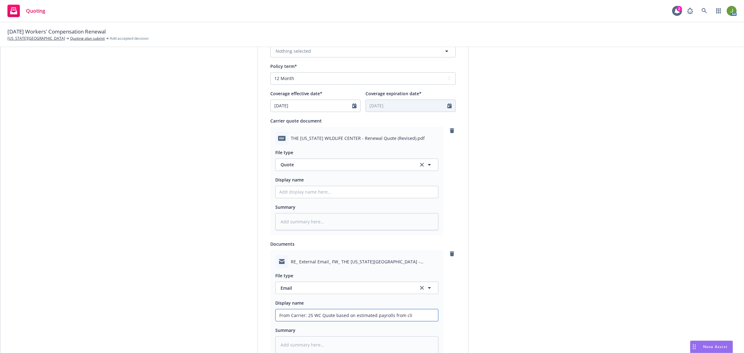
type input "From Carrier: 25 WC Quote based on estimated payrolls from clie"
type textarea "x"
type input "From Carrier: 25 WC Quote based on estimated payrolls from client"
type textarea "x"
type input "From Carrier: 25 WC Quote based on estimated payrolls from client"
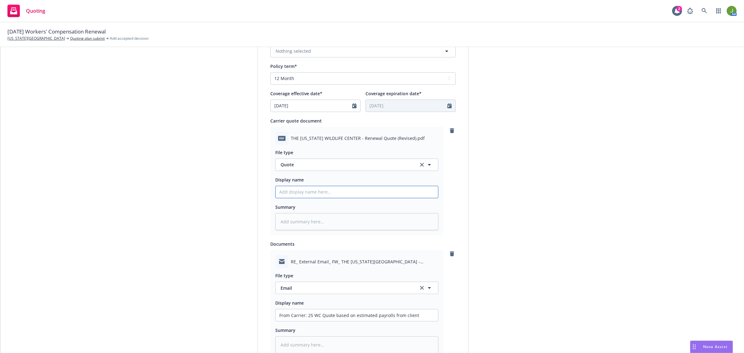
click at [323, 193] on input "Display name" at bounding box center [357, 192] width 163 height 12
paste input "25 WC Quote based on estimated payrolls from client"
type textarea "x"
type input "25 WC Quote based on estimated payrolls from client"
click at [276, 188] on input "25 WC Quote based on estimated payrolls from client" at bounding box center [357, 192] width 163 height 12
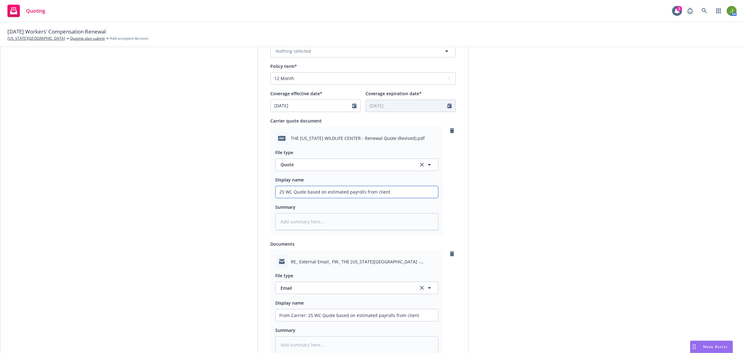
type textarea "x"
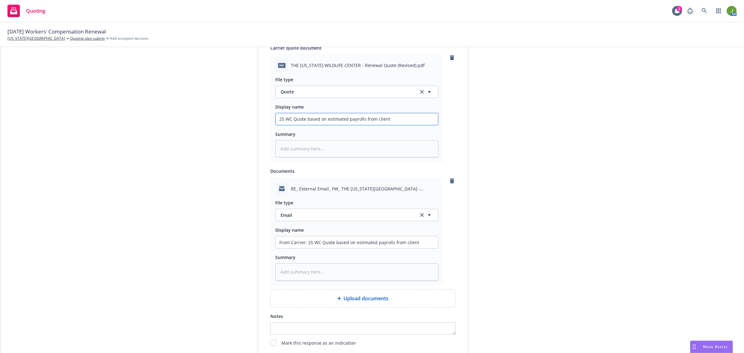
scroll to position [377, 0]
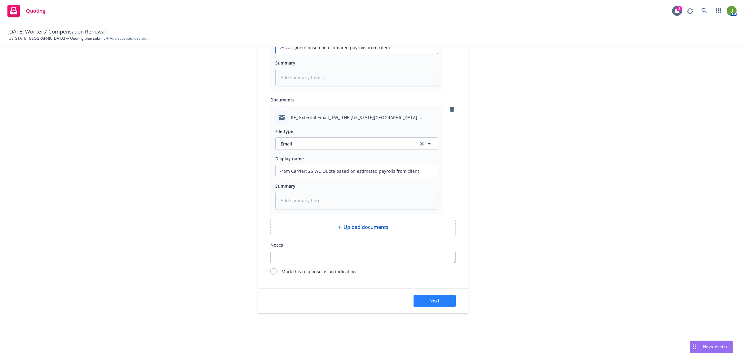
type input "25 WC Quote based on estimated payrolls from client"
click at [441, 302] on button "Next" at bounding box center [435, 301] width 42 height 12
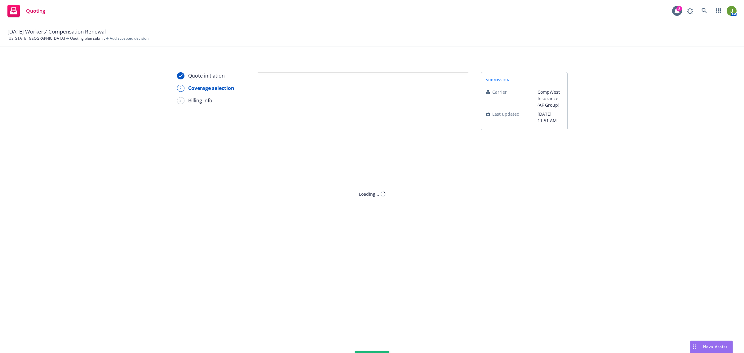
scroll to position [0, 0]
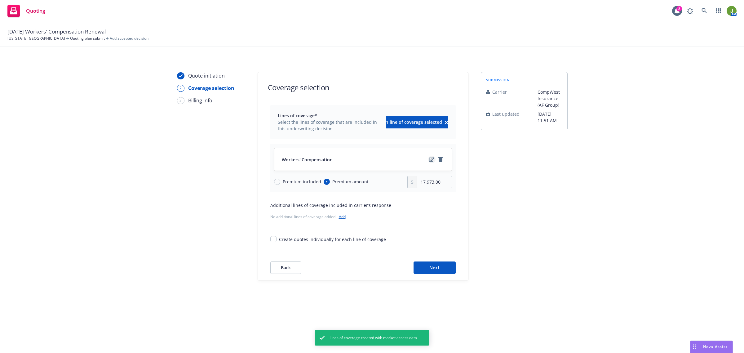
click at [430, 160] on icon "edit" at bounding box center [431, 159] width 5 height 5
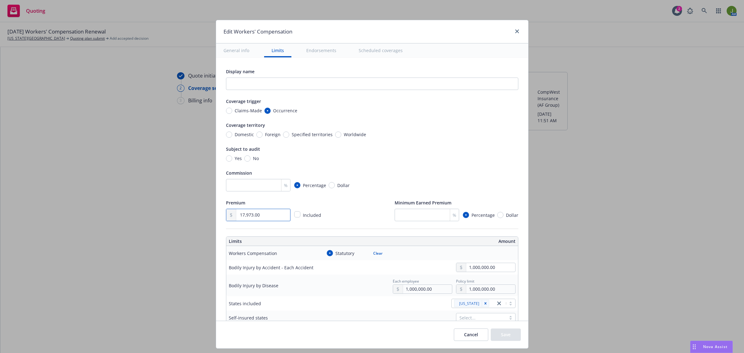
drag, startPoint x: 258, startPoint y: 214, endPoint x: 215, endPoint y: 212, distance: 42.9
type textarea "x"
type input "1.00"
type textarea "x"
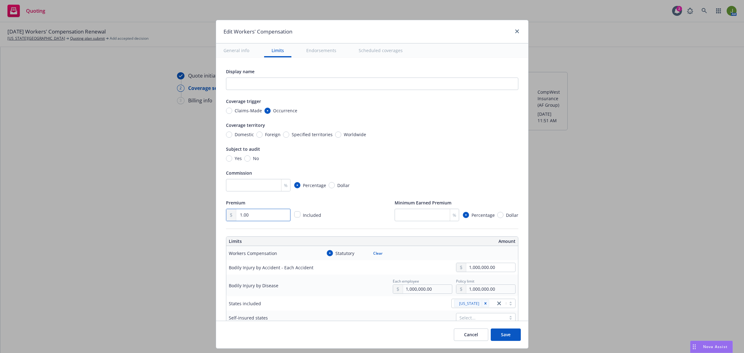
type input "19.00"
type textarea "x"
type input "197.00"
type textarea "x"
type input "1,974.00"
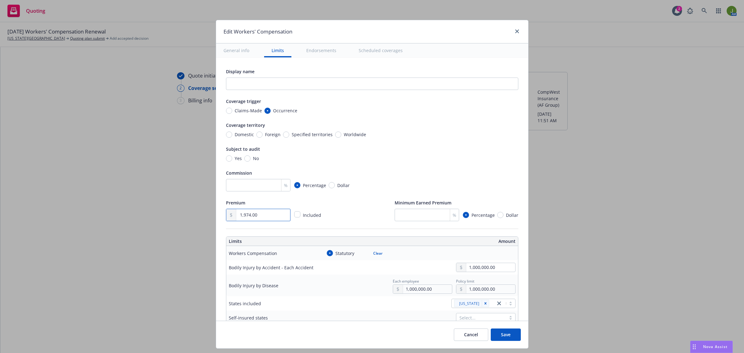
type textarea "x"
type input "19,749.00"
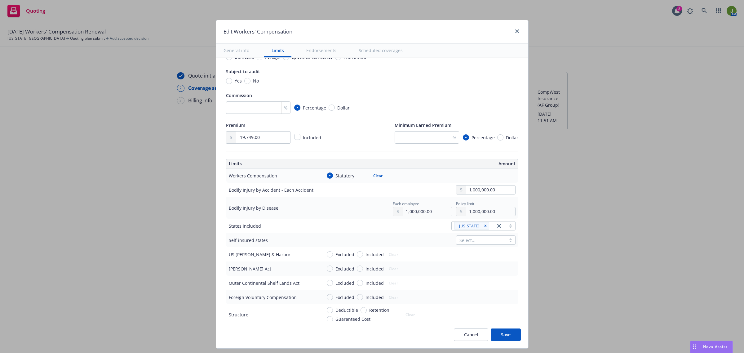
scroll to position [116, 0]
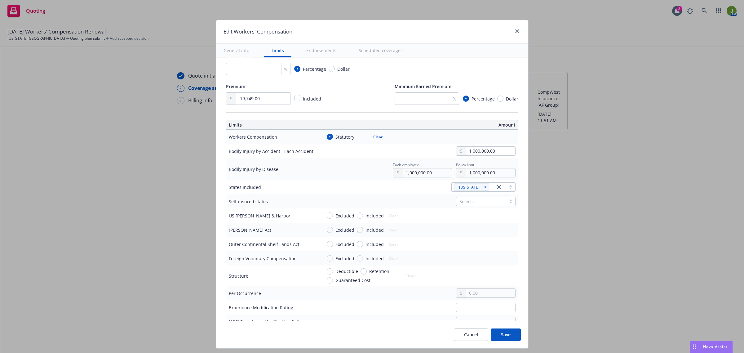
click at [633, 151] on div "Edit Workers' Compensation General info Limits Endorsements Scheduled coverages…" at bounding box center [372, 176] width 744 height 353
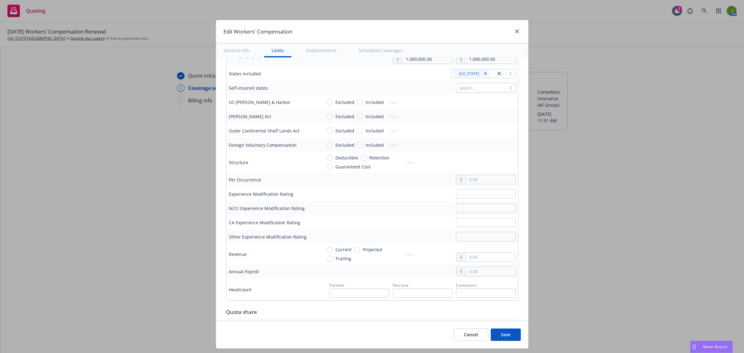
scroll to position [233, 0]
click at [473, 196] on input "text" at bounding box center [486, 190] width 60 height 9
type textarea "x"
type input "."
type textarea "x"
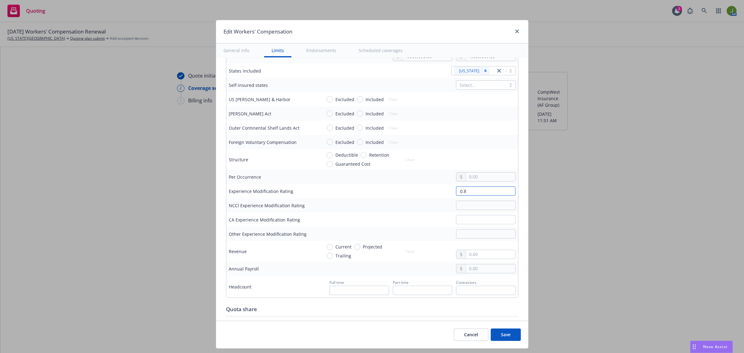
type input "0.87"
type textarea "x"
type input "0.87"
type textarea "x"
paste input "0.87"
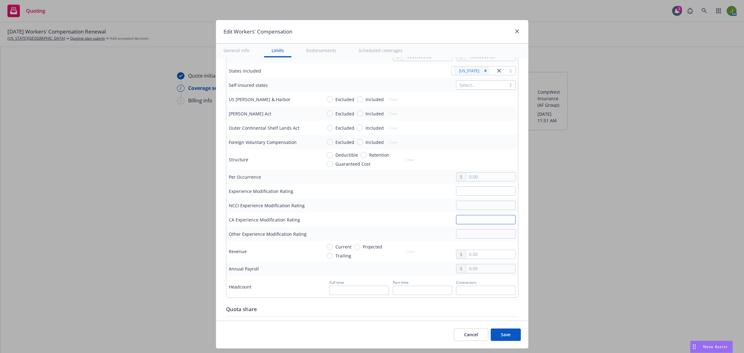
type textarea "x"
type input "0.87"
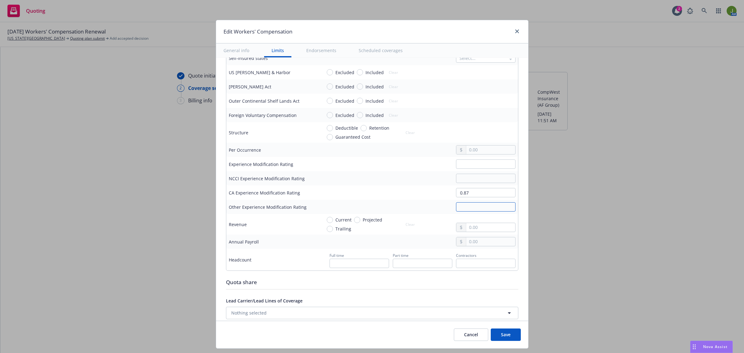
scroll to position [271, 0]
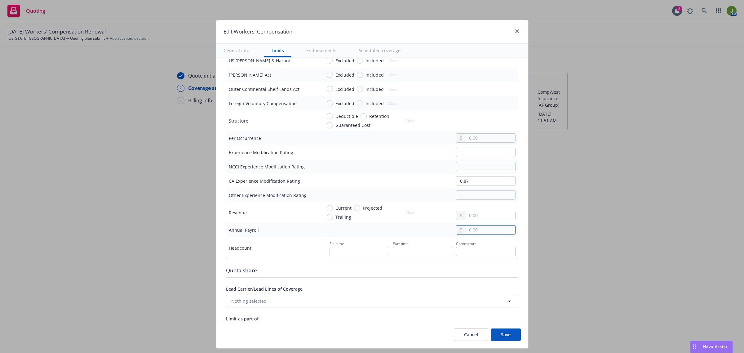
click at [479, 229] on input "text" at bounding box center [490, 229] width 49 height 9
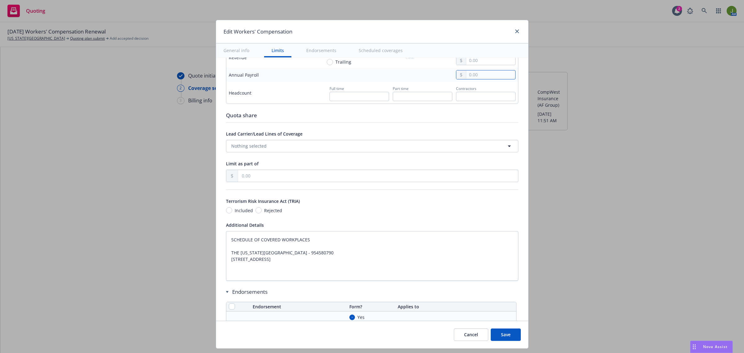
type textarea "x"
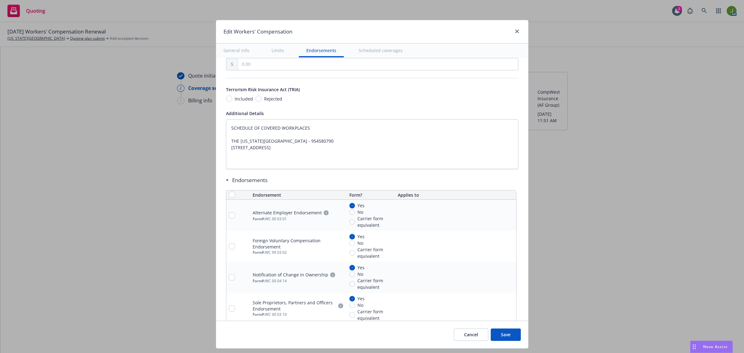
scroll to position [543, 0]
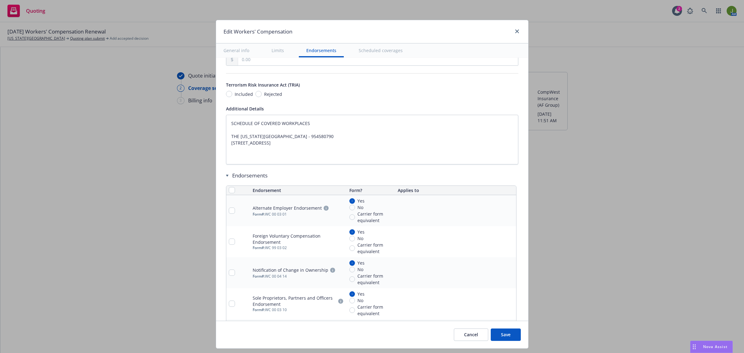
click at [226, 191] on th at bounding box center [238, 190] width 24 height 9
click at [229, 191] on input "checkbox" at bounding box center [232, 190] width 6 height 6
checkbox input "true"
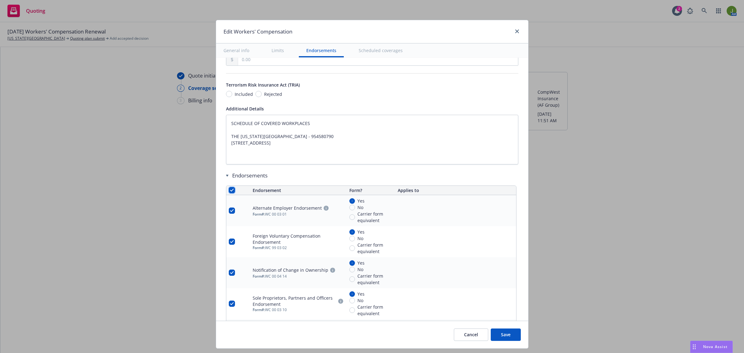
checkbox input "true"
click at [365, 342] on button "Remove endorsements" at bounding box center [362, 339] width 49 height 12
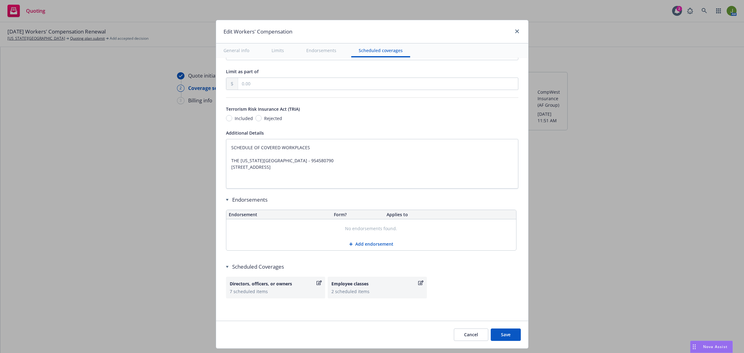
scroll to position [520, 0]
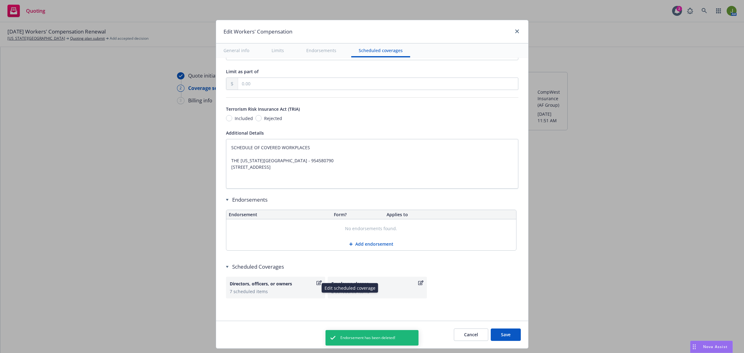
type textarea "x"
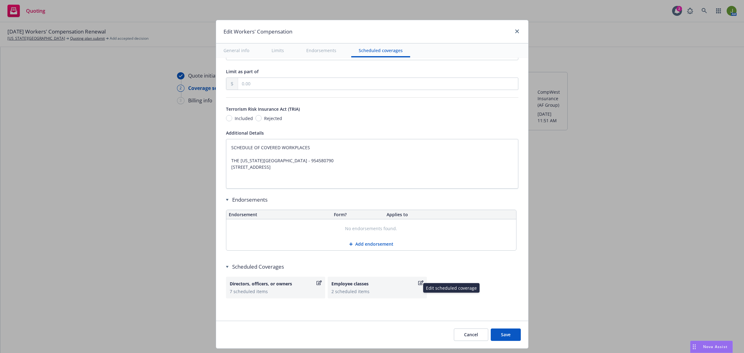
click at [418, 283] on icon "button" at bounding box center [420, 282] width 5 height 5
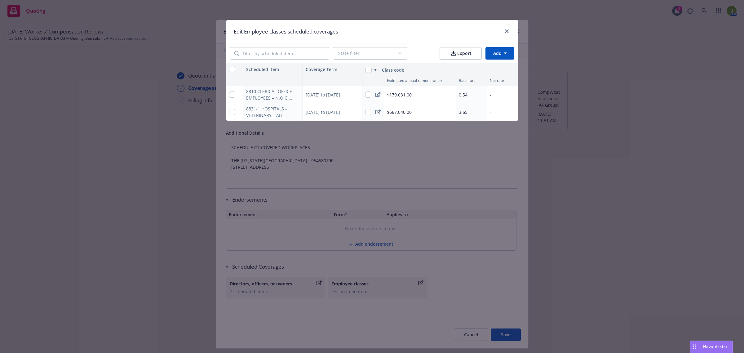
click at [380, 94] on icon at bounding box center [378, 94] width 5 height 5
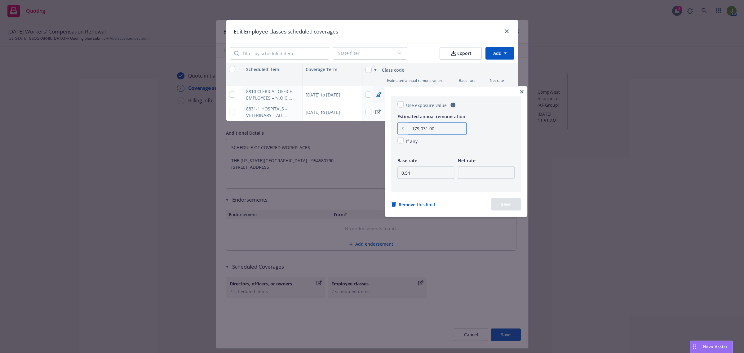
drag, startPoint x: 445, startPoint y: 129, endPoint x: 407, endPoint y: 127, distance: 38.2
click at [407, 127] on div "179,031.00" at bounding box center [432, 129] width 69 height 12
type input "413,827.00"
type input "0.45"
click at [511, 206] on button "Save" at bounding box center [506, 204] width 30 height 12
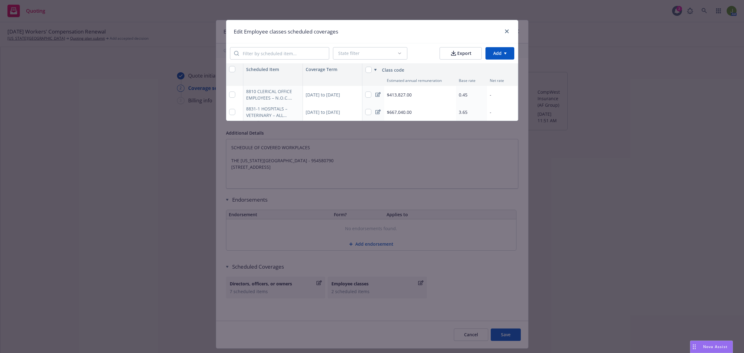
type textarea "x"
click at [378, 110] on icon at bounding box center [378, 111] width 5 height 5
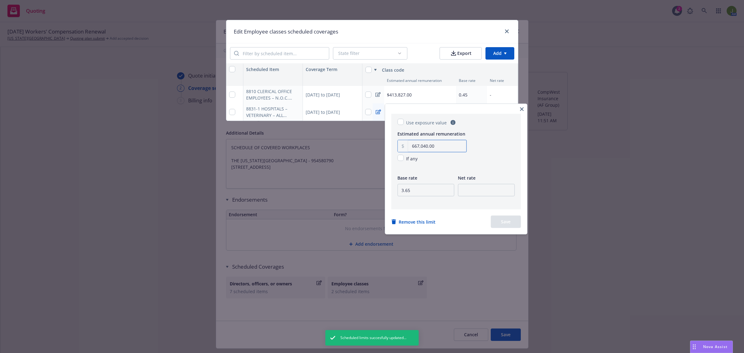
drag, startPoint x: 444, startPoint y: 150, endPoint x: 397, endPoint y: 144, distance: 47.3
click at [397, 144] on div "Use exposure value Estimated annual remuneration 667,040.00 If any Base rate 3.…" at bounding box center [456, 162] width 130 height 96
type input "58.00"
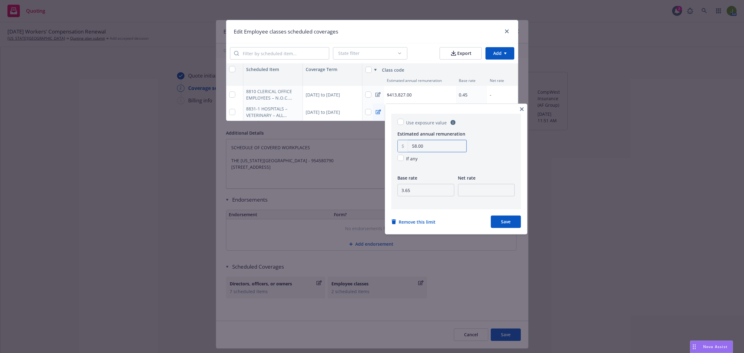
type textarea "x"
type input "586,992.00"
type input "3.29"
click at [516, 221] on button "Save" at bounding box center [506, 222] width 30 height 12
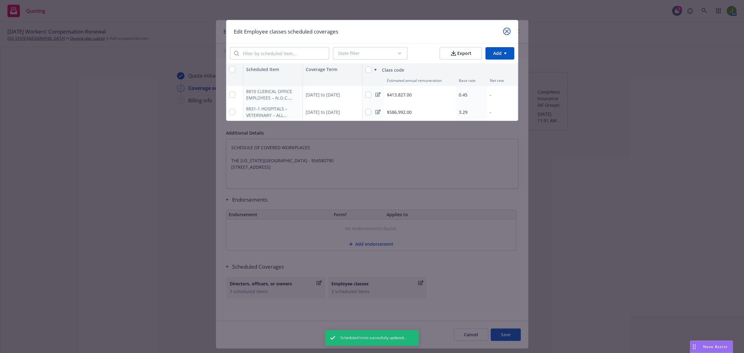
click at [507, 30] on icon "close" at bounding box center [507, 31] width 4 height 4
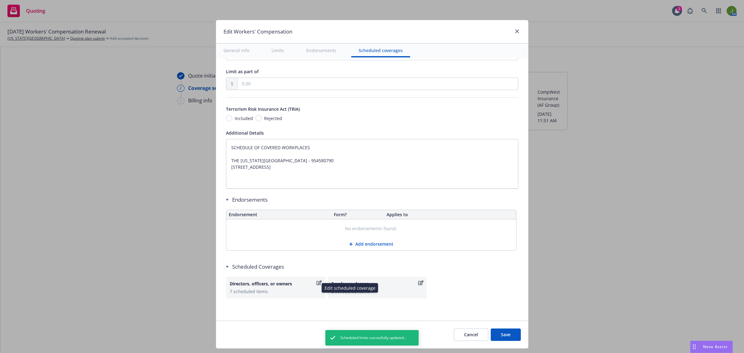
type textarea "x"
click at [317, 283] on icon "button" at bounding box center [319, 282] width 5 height 5
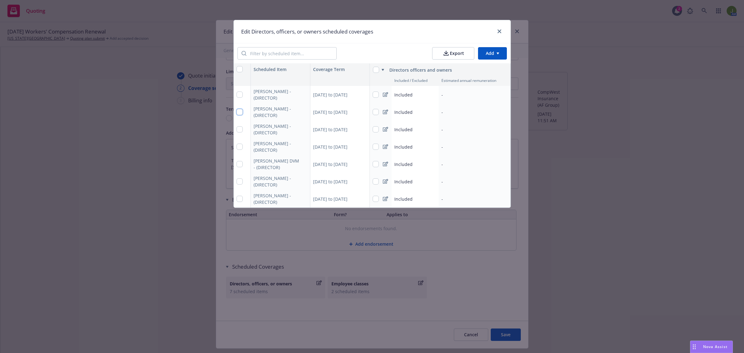
click at [240, 111] on input "checkbox" at bounding box center [240, 112] width 6 height 6
checkbox input "true"
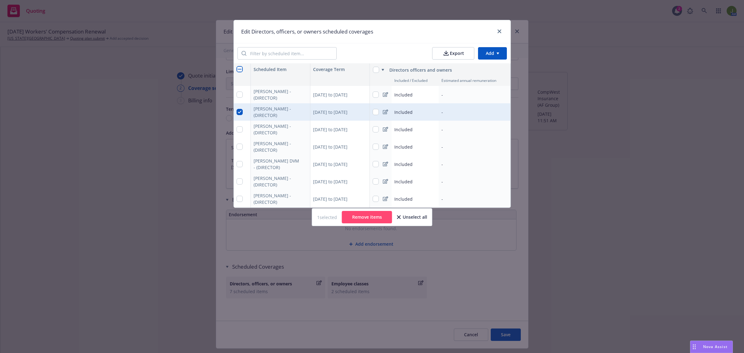
click at [362, 223] on button "Remove items" at bounding box center [367, 217] width 50 height 12
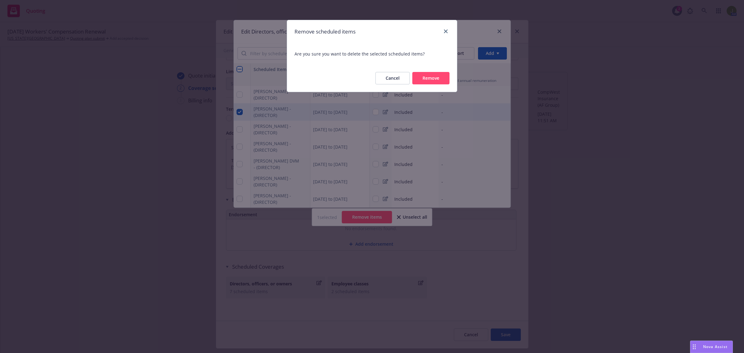
click at [433, 82] on button "Remove" at bounding box center [430, 78] width 37 height 12
type textarea "x"
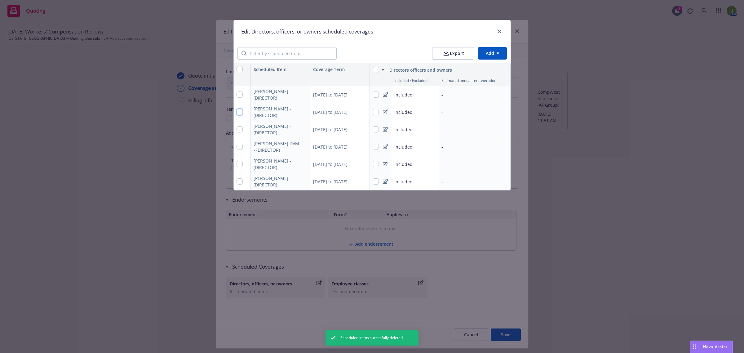
click at [241, 111] on input "checkbox" at bounding box center [240, 112] width 6 height 6
checkbox input "true"
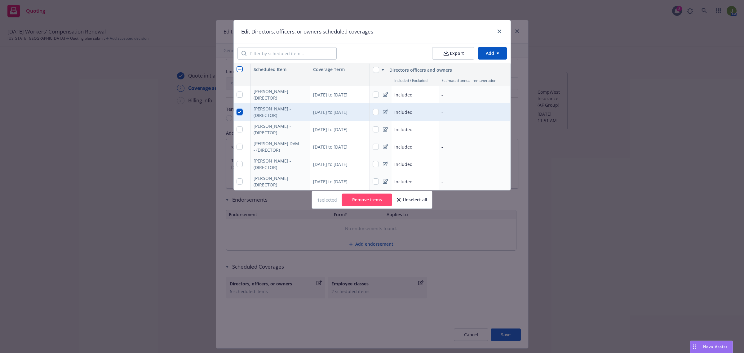
type textarea "x"
click at [239, 129] on input "checkbox" at bounding box center [240, 129] width 6 height 6
checkbox input "true"
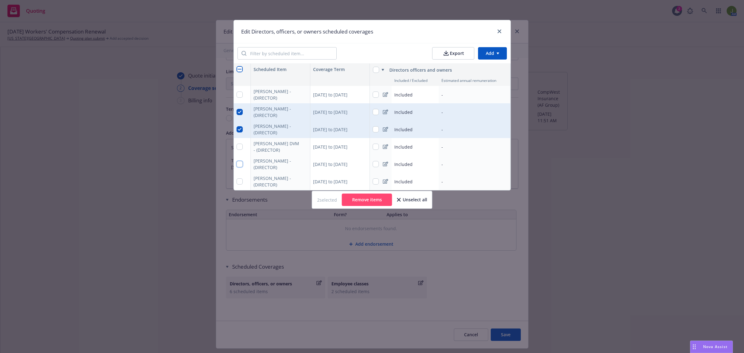
click at [241, 163] on input "checkbox" at bounding box center [240, 164] width 6 height 6
checkbox input "true"
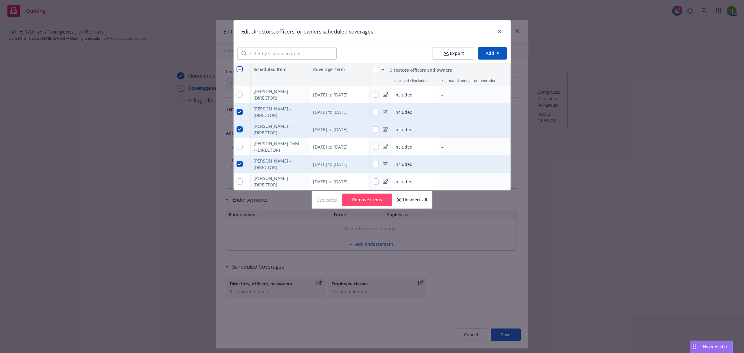
click at [381, 202] on button "Remove items" at bounding box center [367, 200] width 50 height 12
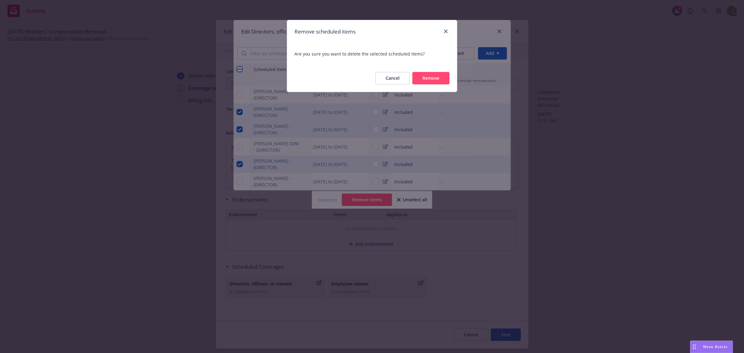
click at [427, 82] on button "Remove" at bounding box center [430, 78] width 37 height 12
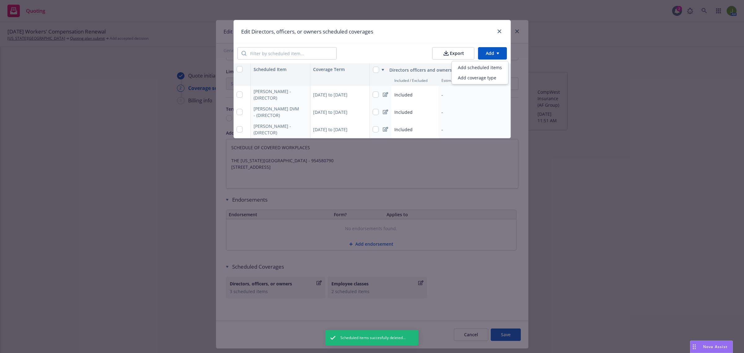
click at [486, 53] on html "Quoting 2 AM 10/01/25 Workers' Compensation Renewal California Wildlife Center …" at bounding box center [372, 176] width 744 height 353
click at [475, 70] on div "Add scheduled items" at bounding box center [480, 67] width 54 height 10
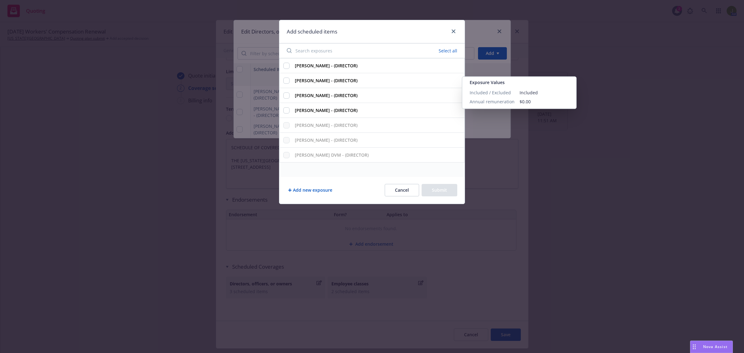
type textarea "x"
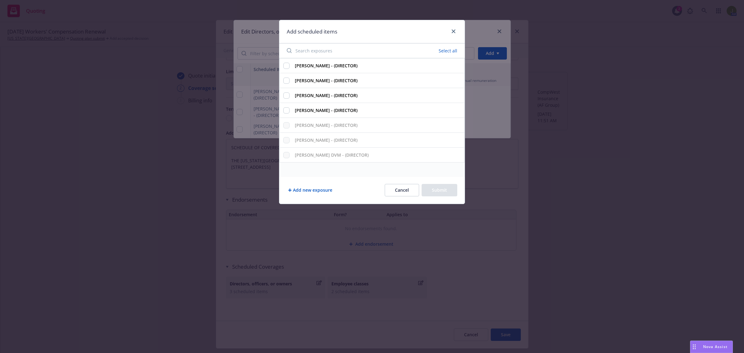
click at [307, 188] on button "Add new exposure" at bounding box center [310, 190] width 47 height 12
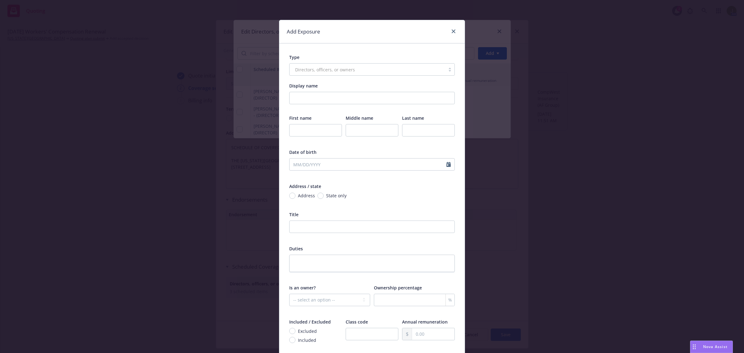
click at [310, 68] on div "Directors, officers, or owners" at bounding box center [372, 69] width 166 height 12
click at [309, 95] on input "Display name" at bounding box center [372, 98] width 166 height 12
type input "DAVID"
type input "QUINT"
paste input "QUINT"
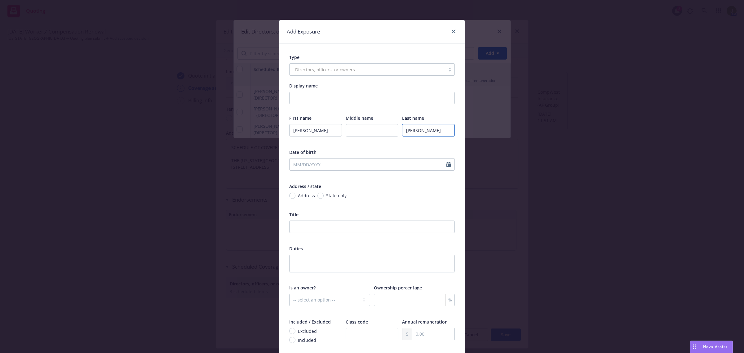
type input "QUINT"
select select "8"
click at [394, 190] on div "Address / state" at bounding box center [372, 185] width 166 height 7
click at [315, 225] on input "text" at bounding box center [372, 227] width 166 height 12
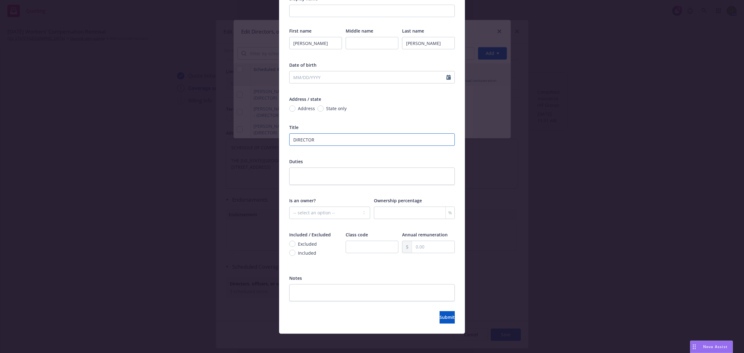
scroll to position [87, 0]
type input "DIRECTOR"
click at [296, 251] on span "Included" at bounding box center [306, 252] width 21 height 7
click at [294, 251] on input "Included" at bounding box center [292, 252] width 6 height 6
radio input "true"
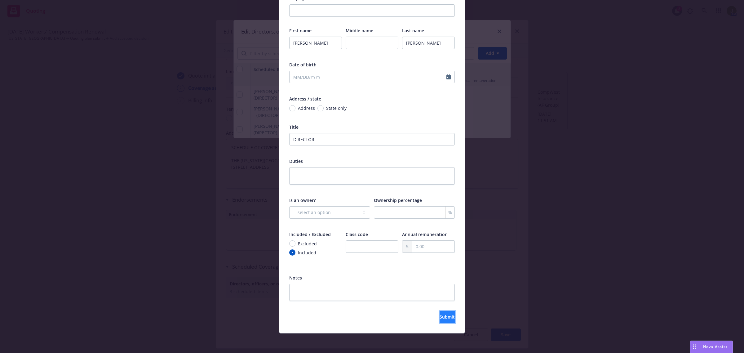
click at [440, 320] on button "Submit" at bounding box center [447, 317] width 15 height 12
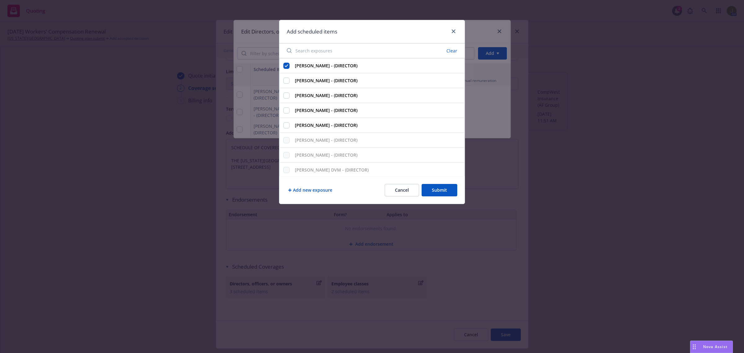
click at [440, 198] on div "Add new exposure Cancel Submit" at bounding box center [371, 190] width 185 height 28
click at [440, 191] on button "Submit" at bounding box center [440, 190] width 36 height 12
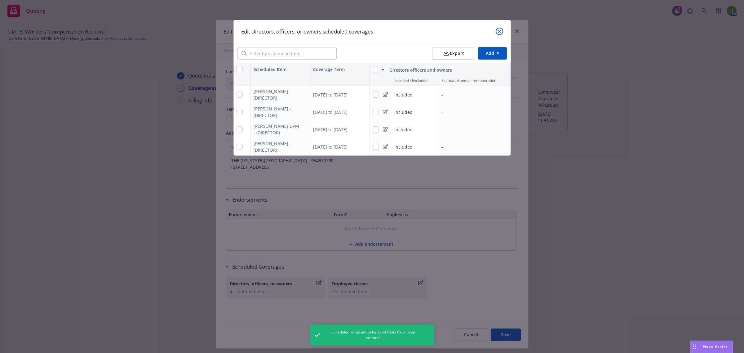
click at [496, 30] on link "close" at bounding box center [499, 31] width 7 height 7
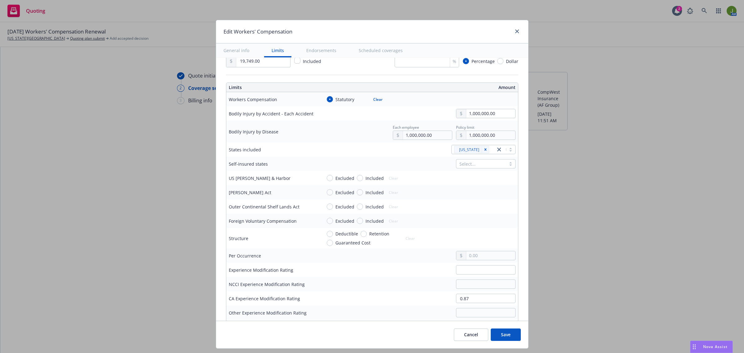
scroll to position [155, 0]
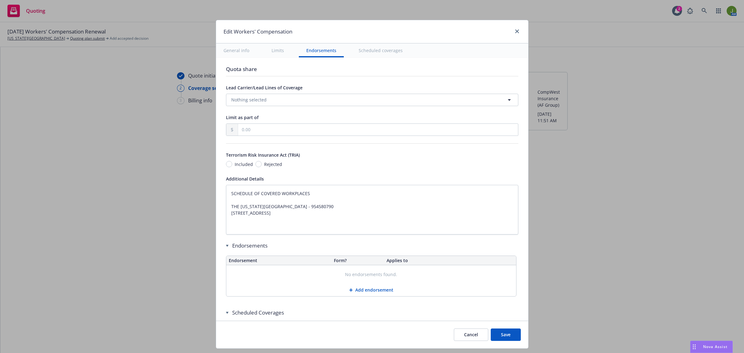
type textarea "x"
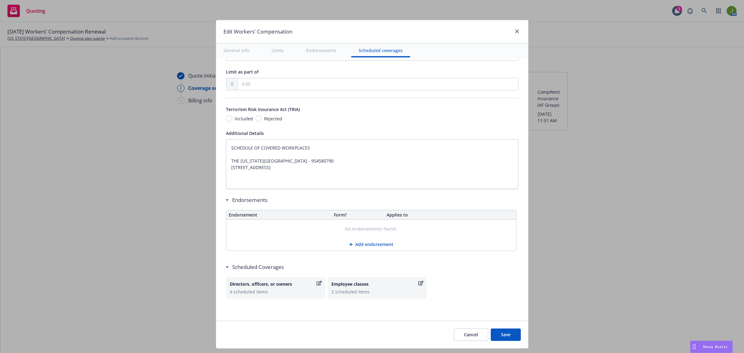
scroll to position [520, 0]
click at [363, 244] on button "Add endorsement" at bounding box center [371, 244] width 290 height 12
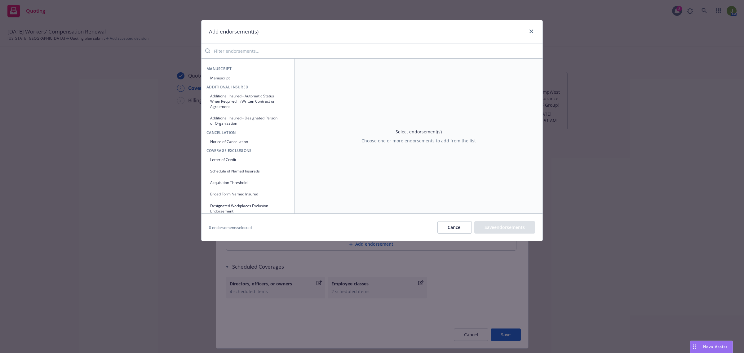
click at [229, 75] on button "Manuscript" at bounding box center [248, 78] width 83 height 10
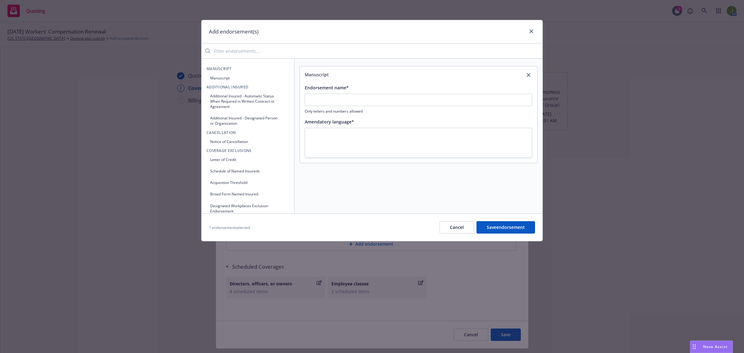
click at [229, 75] on button "Manuscript" at bounding box center [248, 78] width 83 height 10
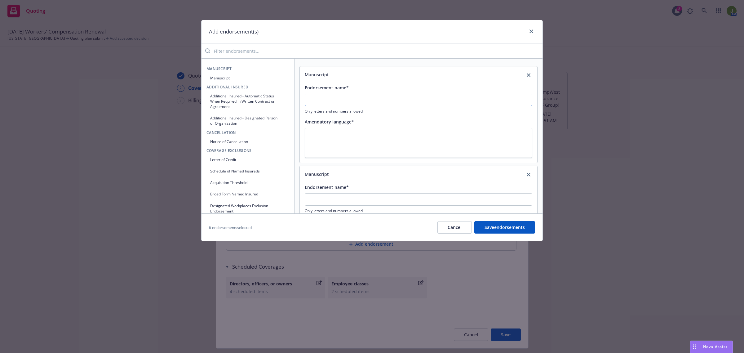
click at [363, 97] on input "Endorsement name*" at bounding box center [419, 100] width 228 height 12
type input "i"
type input "Information Page AF CW"
type textarea "x"
type textarea "W"
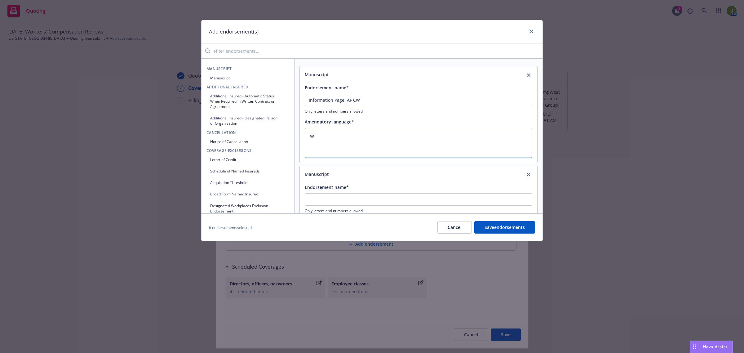
type textarea "x"
type textarea "WC"
type textarea "x"
type textarea "WC"
type textarea "x"
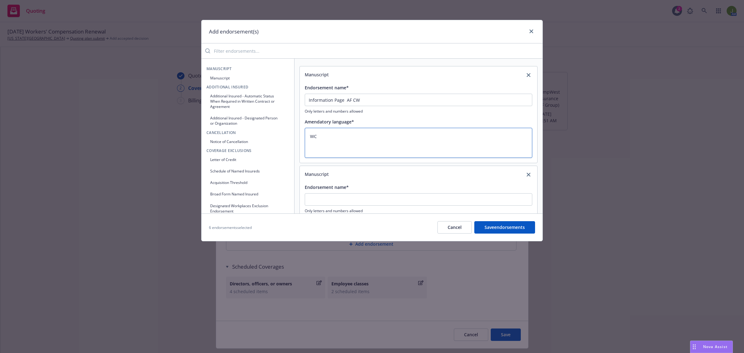
type textarea "WC 0"
type textarea "x"
type textarea "WC 00"
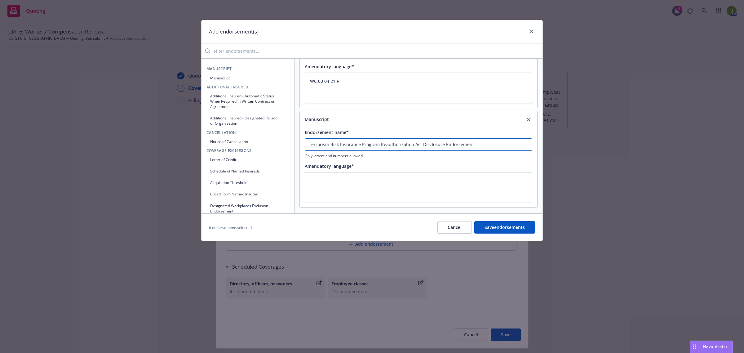
scroll to position [455, 0]
click at [337, 179] on textarea at bounding box center [419, 186] width 228 height 30
click at [229, 78] on button "Manuscript" at bounding box center [248, 78] width 83 height 10
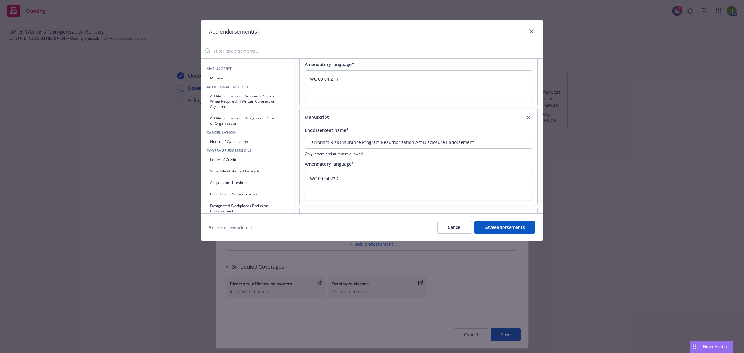
click at [229, 78] on button "Manuscript" at bounding box center [248, 78] width 83 height 10
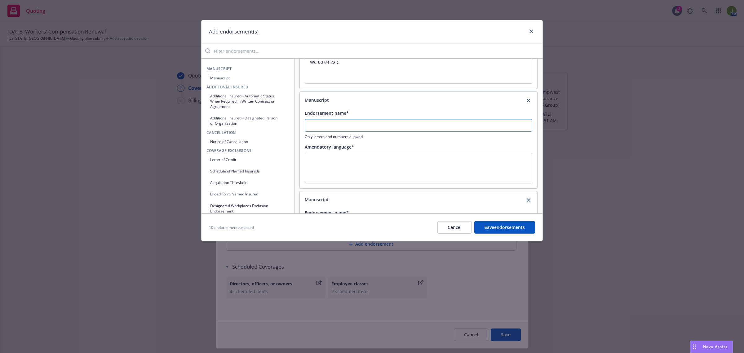
paste textarea "Policy Amendatory Endorsement California"
click at [639, 84] on div "Add endorsement(s) Manuscript Manuscript Additional Insured Additional Insured …" at bounding box center [372, 176] width 744 height 353
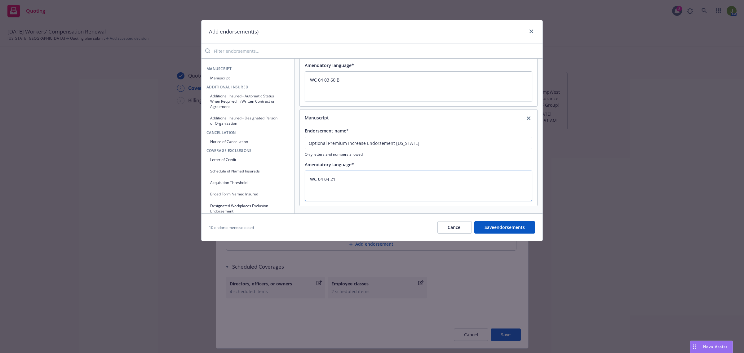
click at [360, 176] on textarea "WC 04 04 21" at bounding box center [419, 186] width 228 height 30
click at [224, 78] on button "Manuscript" at bounding box center [248, 78] width 83 height 10
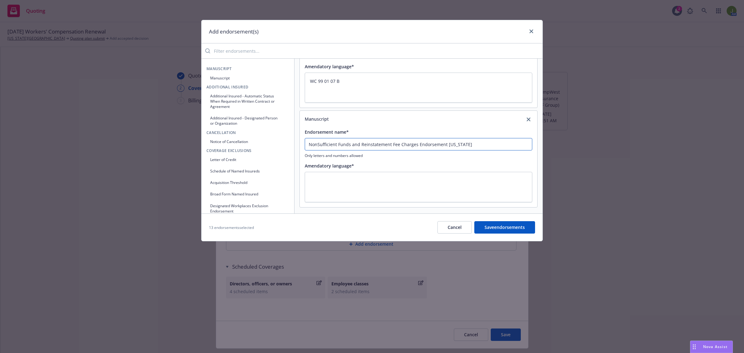
scroll to position [1152, 0]
click at [344, 180] on textarea at bounding box center [419, 186] width 228 height 30
click at [227, 79] on button "Manuscript" at bounding box center [248, 78] width 83 height 10
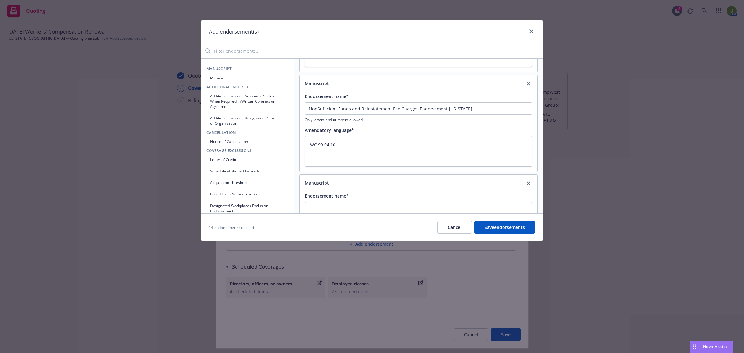
scroll to position [1230, 0]
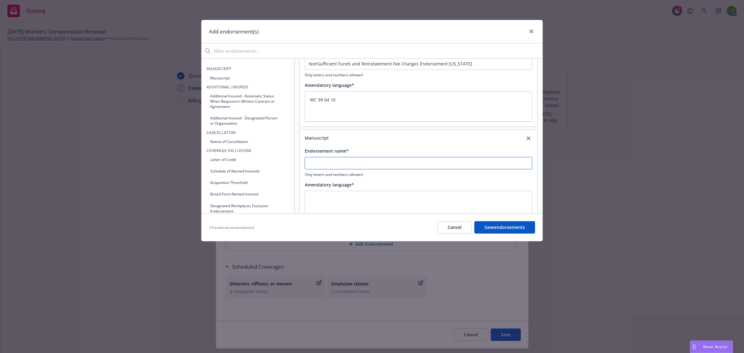
click at [510, 223] on button "Save endorsements" at bounding box center [504, 227] width 61 height 12
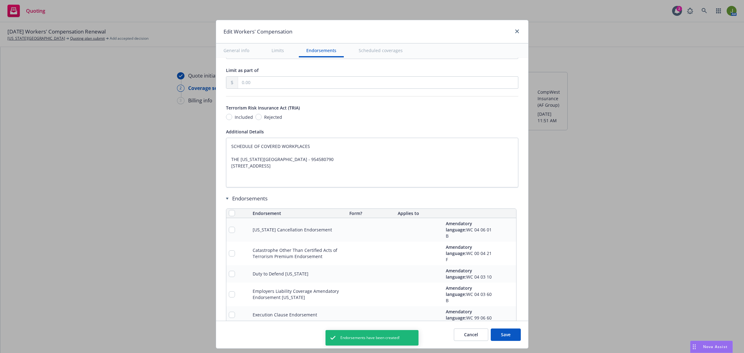
click at [504, 331] on button "Save" at bounding box center [506, 334] width 30 height 12
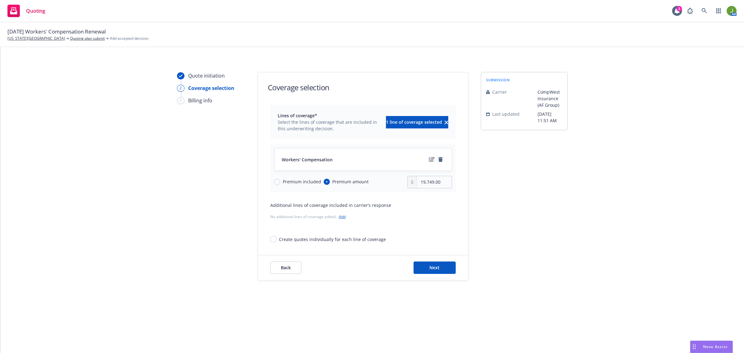
click at [434, 161] on icon "edit" at bounding box center [431, 159] width 5 height 5
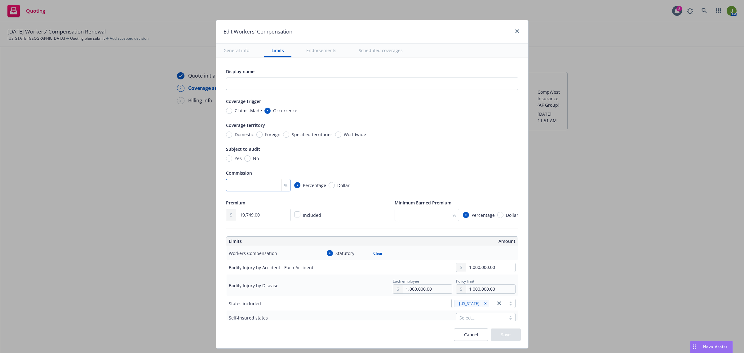
click at [248, 184] on input "number" at bounding box center [258, 185] width 65 height 12
click at [495, 332] on button "Save" at bounding box center [506, 334] width 30 height 12
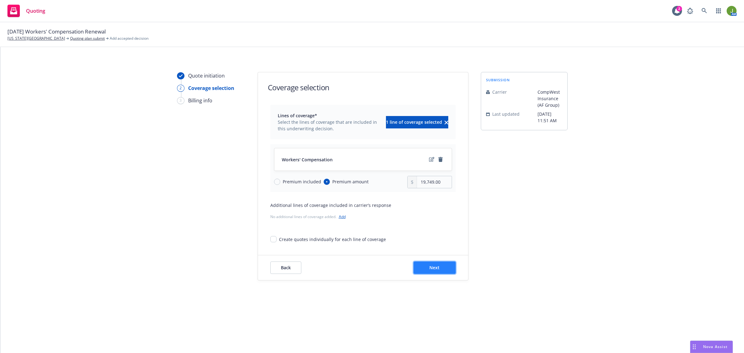
click at [434, 265] on span "Next" at bounding box center [435, 268] width 10 height 6
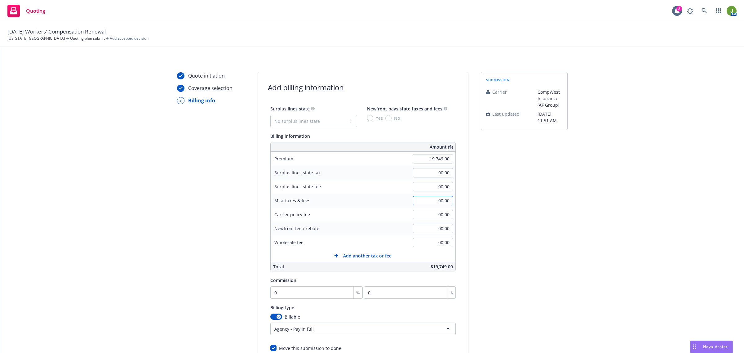
click at [419, 196] on input "00.00" at bounding box center [433, 200] width 40 height 9
click at [288, 293] on input "0" at bounding box center [316, 292] width 93 height 12
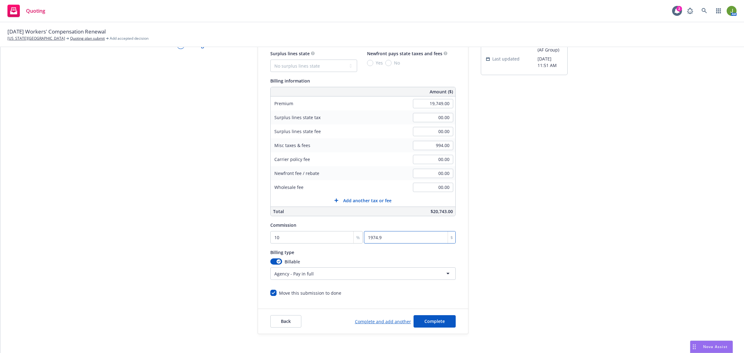
scroll to position [76, 0]
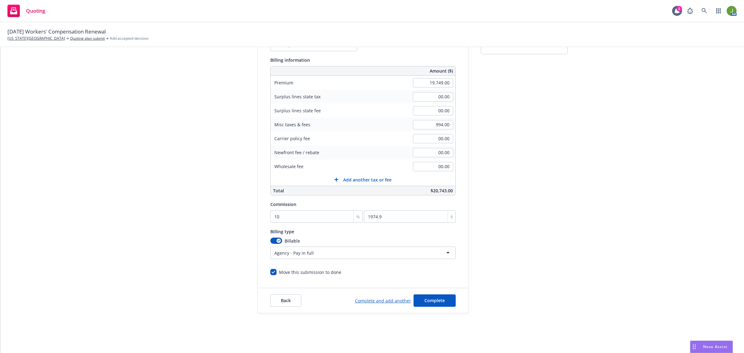
click at [303, 251] on html "Quoting 2 AM 10/01/25 Workers' Compensation Renewal California Wildlife Center …" at bounding box center [372, 176] width 744 height 353
click at [439, 301] on span "Complete" at bounding box center [435, 300] width 20 height 6
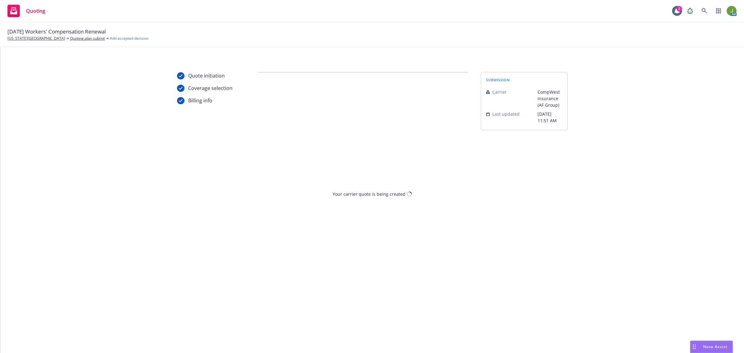
scroll to position [0, 0]
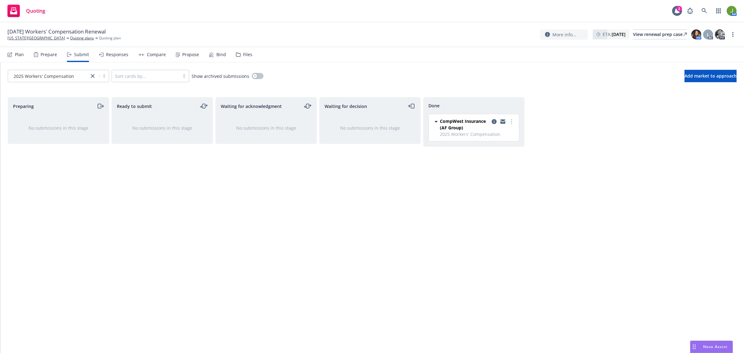
drag, startPoint x: 52, startPoint y: 172, endPoint x: 54, endPoint y: 165, distance: 7.1
click at [52, 172] on div "Preparing No submissions in this stage" at bounding box center [58, 218] width 101 height 243
click at [36, 39] on link "California Wildlife Center" at bounding box center [36, 38] width 58 height 6
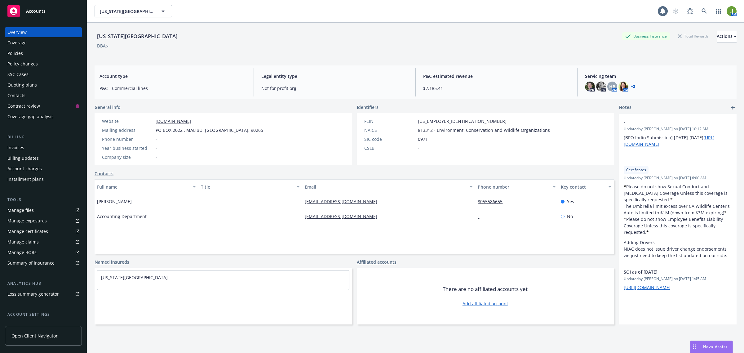
click at [26, 52] on div "Policies" at bounding box center [43, 53] width 72 height 10
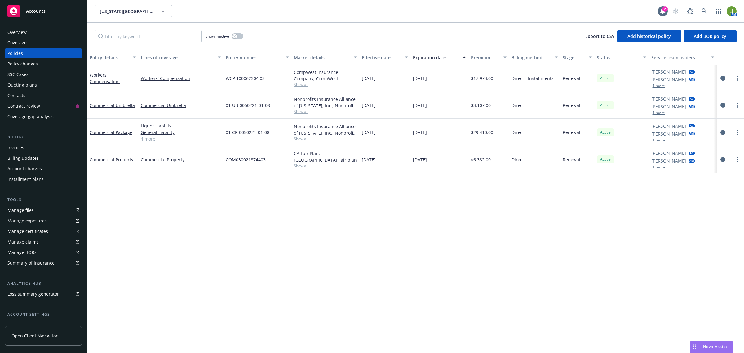
click at [26, 84] on div "Quoting plans" at bounding box center [21, 85] width 29 height 10
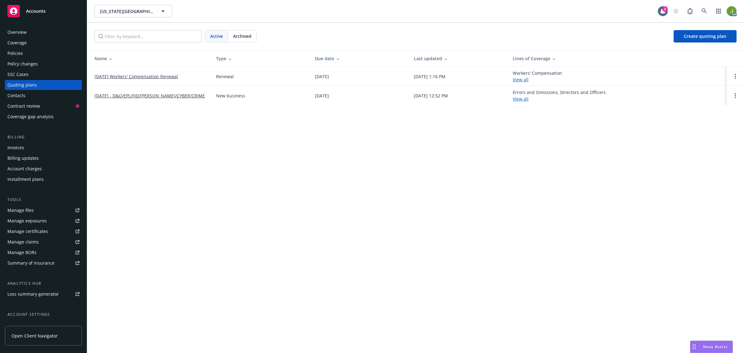
click at [147, 76] on link "[DATE] Workers' Compensation Renewal" at bounding box center [136, 76] width 83 height 7
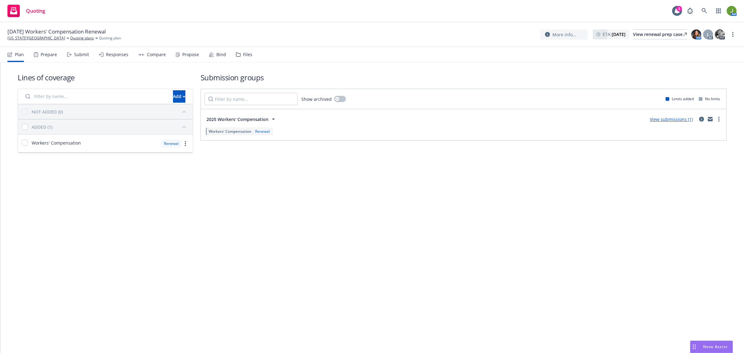
click at [118, 59] on div "Responses" at bounding box center [113, 54] width 29 height 15
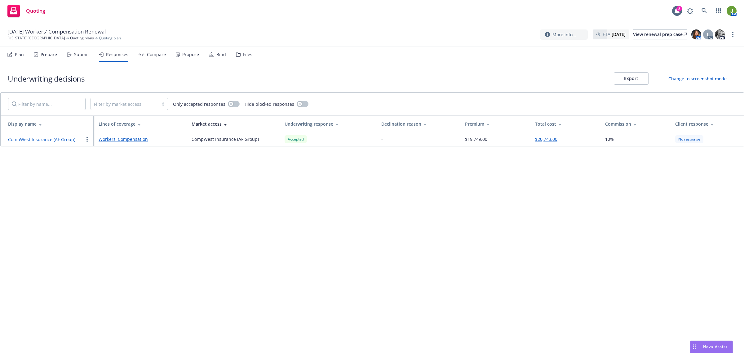
click at [158, 58] on div "Compare" at bounding box center [152, 54] width 28 height 15
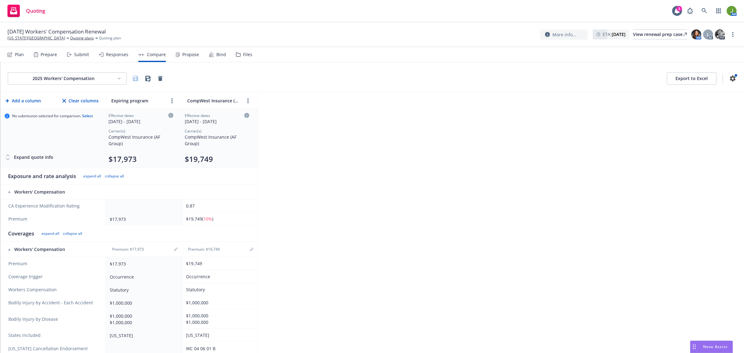
click at [680, 81] on button "Export to Excel" at bounding box center [692, 78] width 50 height 12
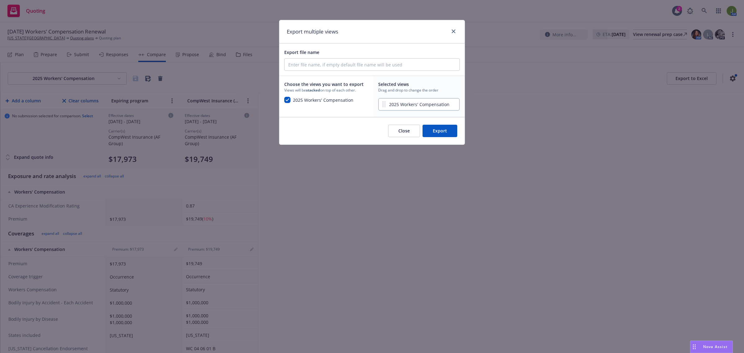
click at [444, 31] on div "Export multiple views" at bounding box center [371, 31] width 185 height 23
click at [450, 30] on div at bounding box center [453, 32] width 10 height 8
click at [454, 33] on icon "close" at bounding box center [454, 31] width 4 height 4
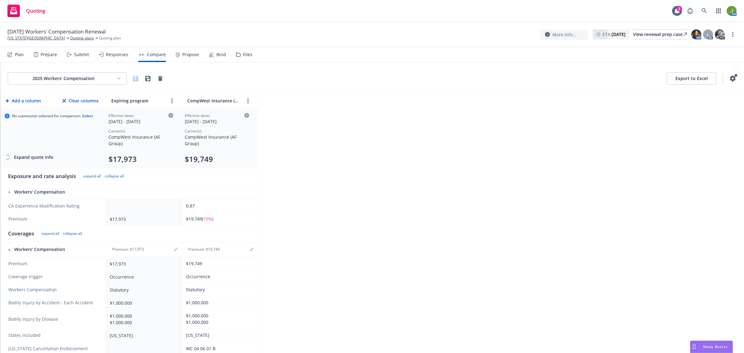
click at [176, 51] on div "Propose" at bounding box center [187, 54] width 23 height 15
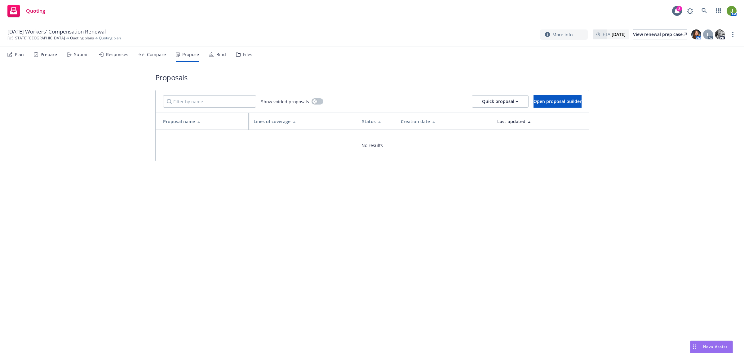
click at [151, 55] on div "Compare" at bounding box center [156, 54] width 19 height 5
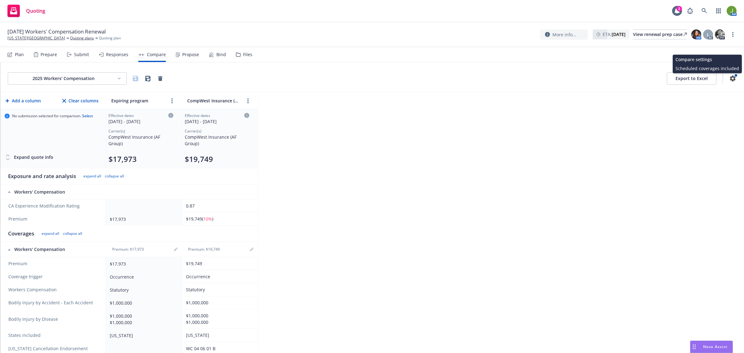
click at [730, 77] on icon "button" at bounding box center [733, 78] width 6 height 6
click at [686, 77] on button "Export to Excel" at bounding box center [692, 78] width 50 height 12
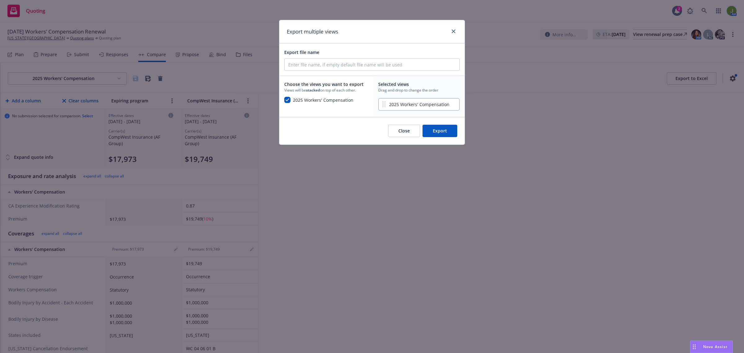
click at [428, 129] on button "Export" at bounding box center [440, 131] width 35 height 12
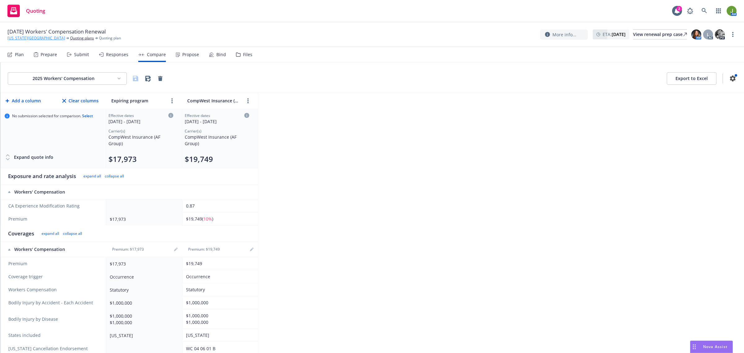
click at [38, 38] on link "[US_STATE][GEOGRAPHIC_DATA]" at bounding box center [36, 38] width 58 height 6
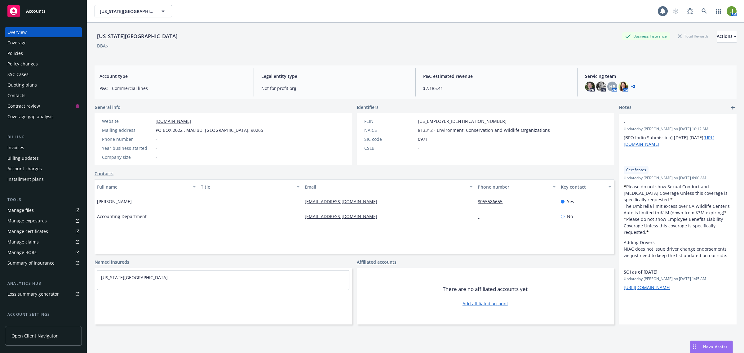
click at [28, 51] on div "Policies" at bounding box center [43, 53] width 72 height 10
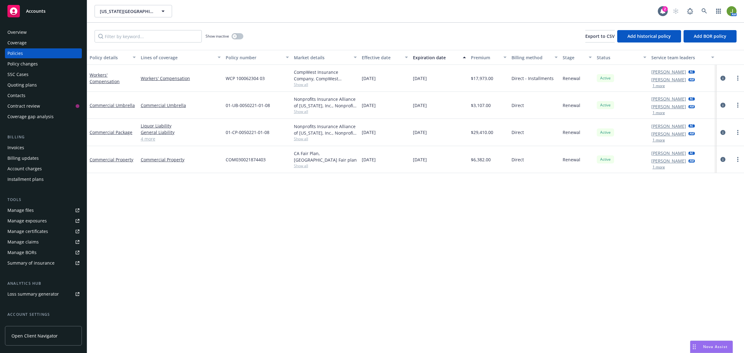
click at [727, 76] on div at bounding box center [730, 77] width 22 height 7
click at [723, 78] on icon "circleInformation" at bounding box center [723, 78] width 5 height 5
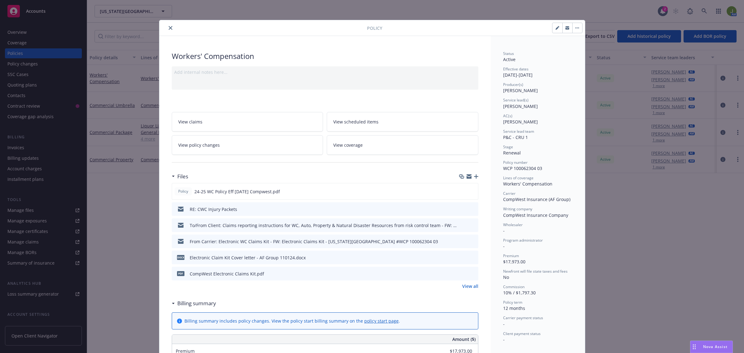
click at [470, 285] on link "View all" at bounding box center [470, 286] width 16 height 7
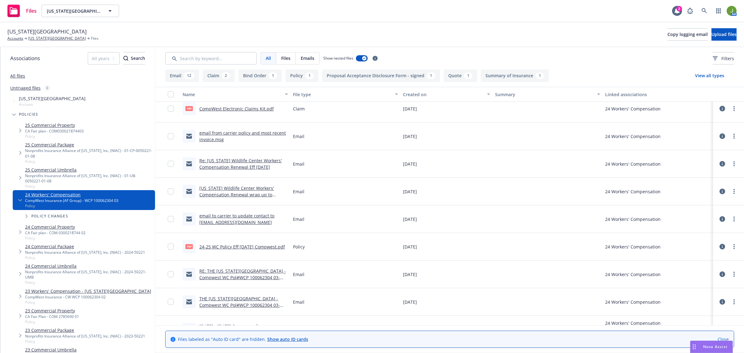
scroll to position [155, 0]
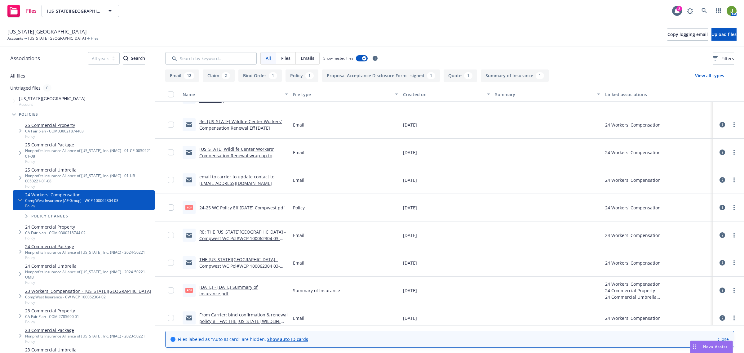
click at [229, 205] on link "24-25 WC Policy Eff 10/1/24 Compwest.pdf" at bounding box center [242, 208] width 86 height 6
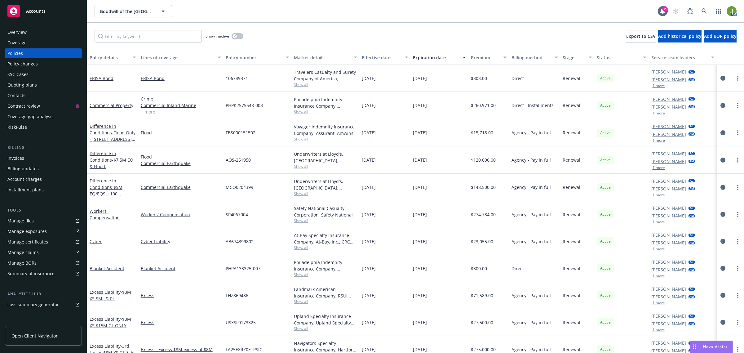
click at [29, 159] on div "Invoices" at bounding box center [43, 158] width 72 height 10
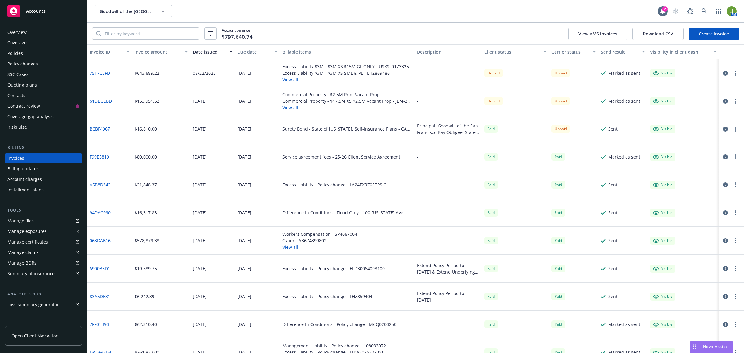
click at [100, 158] on link "F99E5819" at bounding box center [100, 157] width 20 height 7
click at [735, 155] on circle "button" at bounding box center [735, 154] width 1 height 1
click at [283, 160] on div "Service agreement fees - 25-26 Client Service Agreement" at bounding box center [347, 157] width 135 height 28
click at [21, 54] on div "Policies" at bounding box center [15, 53] width 16 height 10
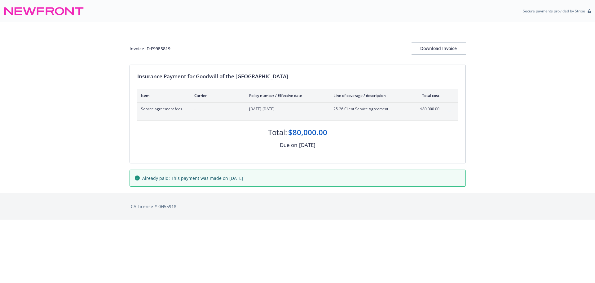
click at [166, 108] on span "Service agreement fees" at bounding box center [162, 109] width 43 height 6
drag, startPoint x: 182, startPoint y: 106, endPoint x: 212, endPoint y: 108, distance: 29.6
click at [188, 108] on div "Service agreement fees - [DATE]-[DATE] 25-26 Client Service Agreement $80,000.00" at bounding box center [290, 109] width 299 height 6
click at [422, 109] on span "$80,000.00" at bounding box center [428, 109] width 23 height 6
click at [311, 145] on div "[DATE]" at bounding box center [307, 145] width 16 height 8
